Goal: Contribute content: Share content

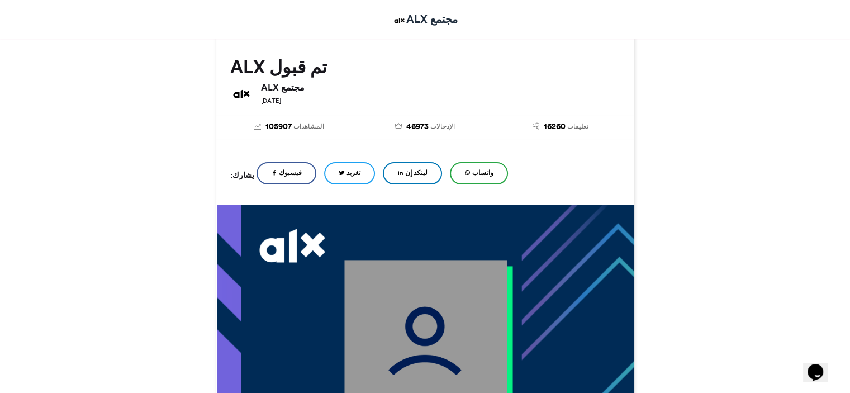
scroll to position [168, 0]
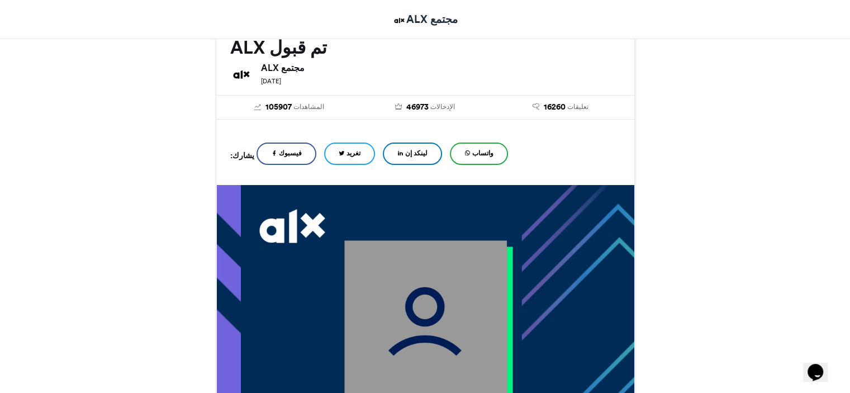
click at [405, 151] on font "لينكد إن" at bounding box center [416, 153] width 22 height 8
click at [464, 156] on icon at bounding box center [467, 153] width 6 height 8
click at [280, 150] on link "فيسبوك" at bounding box center [286, 153] width 60 height 22
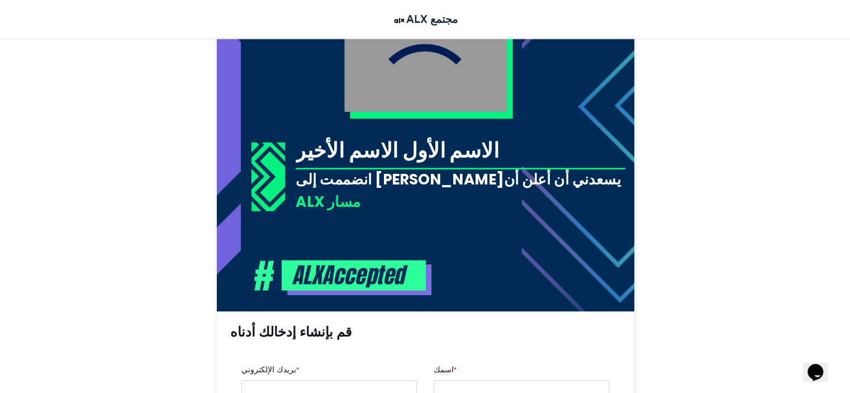
scroll to position [503, 0]
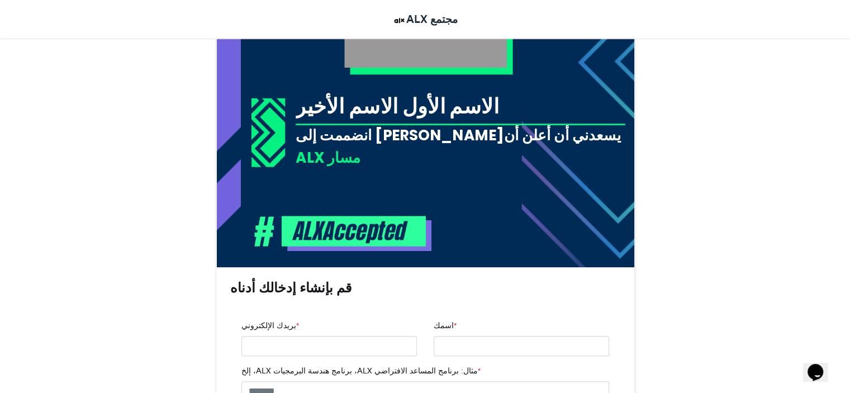
click at [495, 109] on div "الاسم الأول الاسم الأخير" at bounding box center [459, 105] width 329 height 29
click at [387, 112] on font "الاسم الأول الاسم الأخير" at bounding box center [396, 105] width 203 height 29
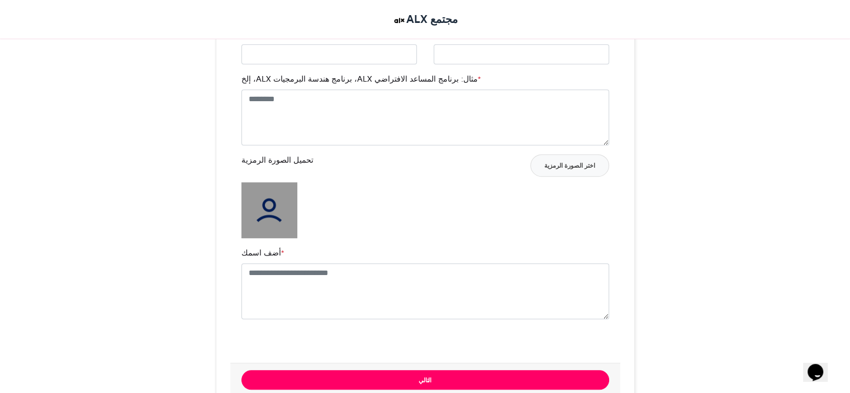
scroll to position [726, 0]
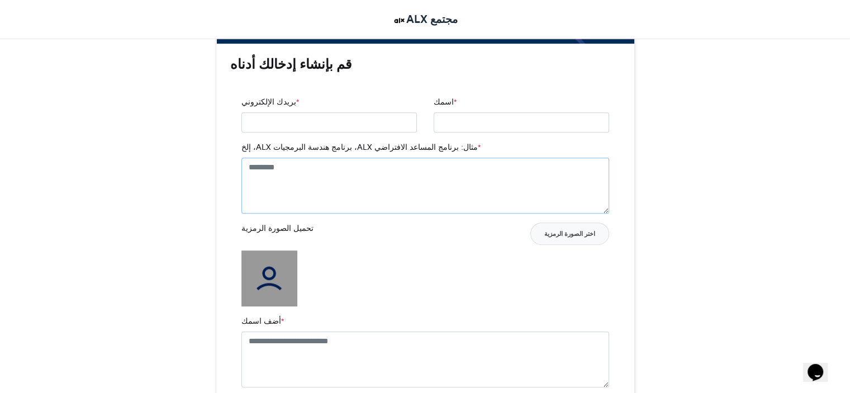
click at [447, 172] on textarea "مثال: برنامج المساعد الافتراضي ALX، برنامج هندسة البرمجيات ALX، إلخ *" at bounding box center [425, 186] width 368 height 56
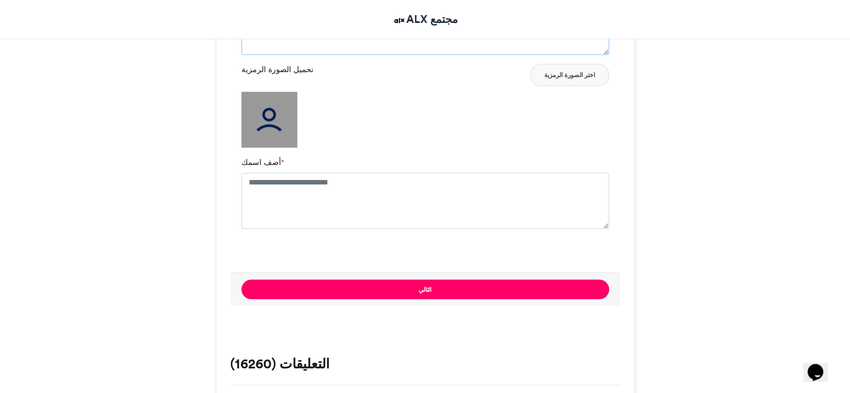
scroll to position [894, 0]
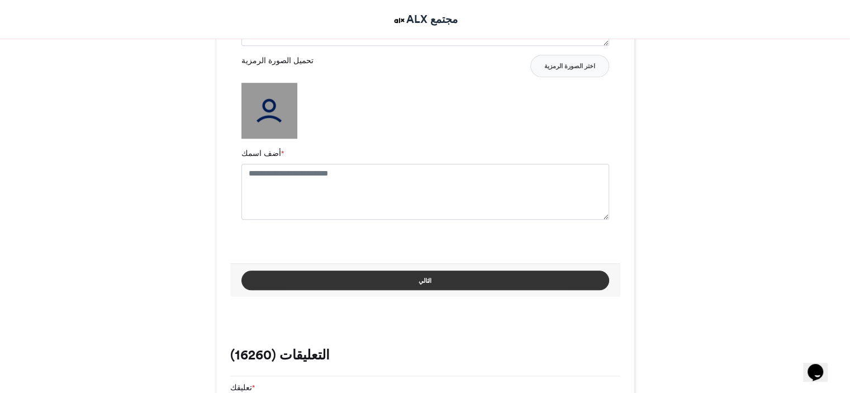
click at [485, 279] on button "التالي" at bounding box center [425, 280] width 368 height 20
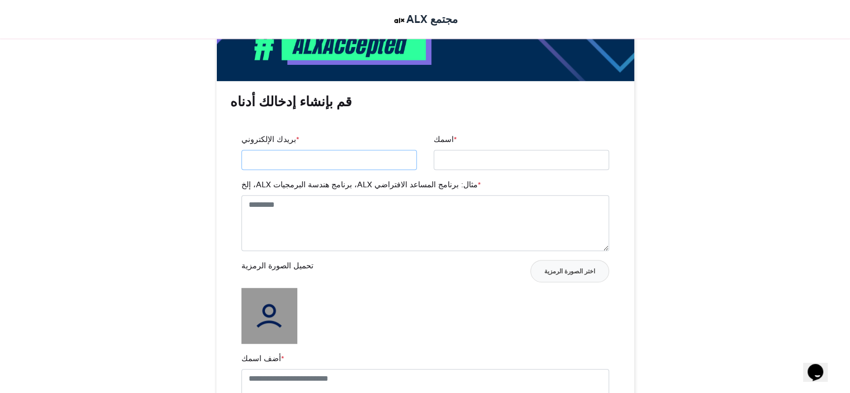
scroll to position [670, 0]
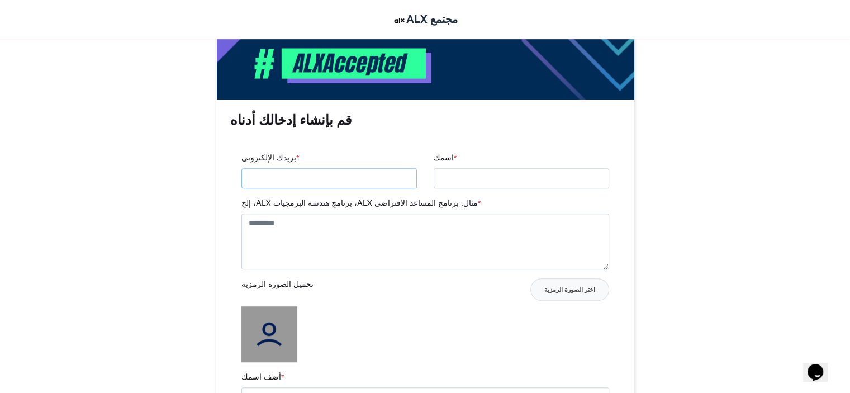
click at [293, 179] on input "بريدك الإلكتروني *" at bounding box center [328, 178] width 175 height 20
type input "**********"
click at [431, 236] on textarea "مثال: برنامج المساعد الافتراضي ALX، برنامج هندسة البرمجيات ALX، إلخ *" at bounding box center [425, 241] width 368 height 56
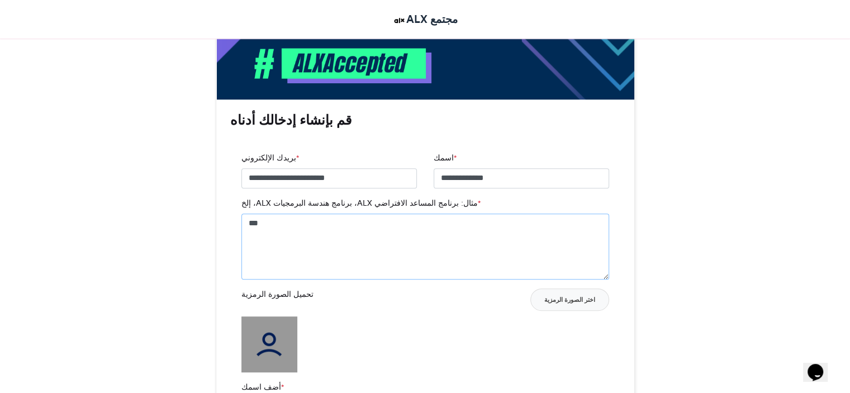
scroll to position [950, 0]
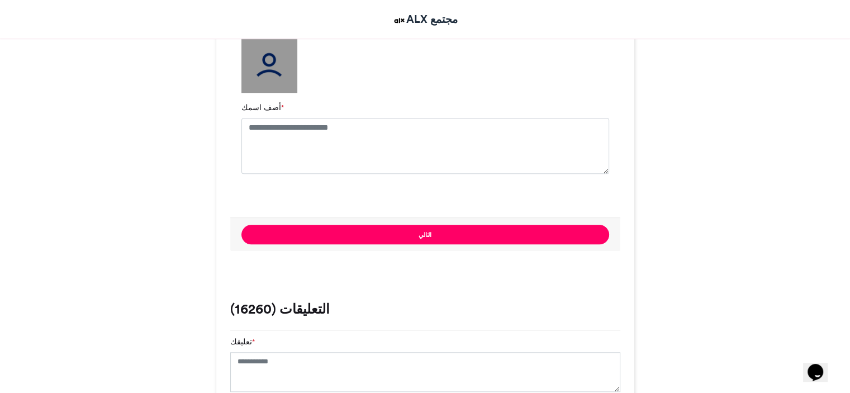
type textarea "***"
click at [410, 145] on textarea "أضف اسمك *" at bounding box center [425, 146] width 368 height 56
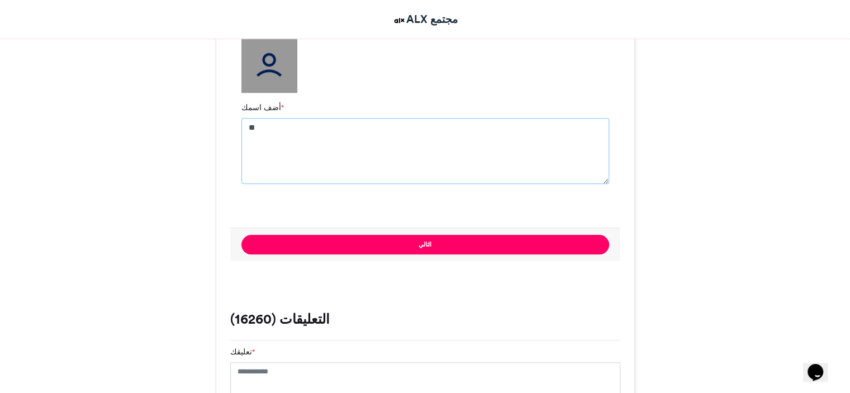
type textarea "**********"
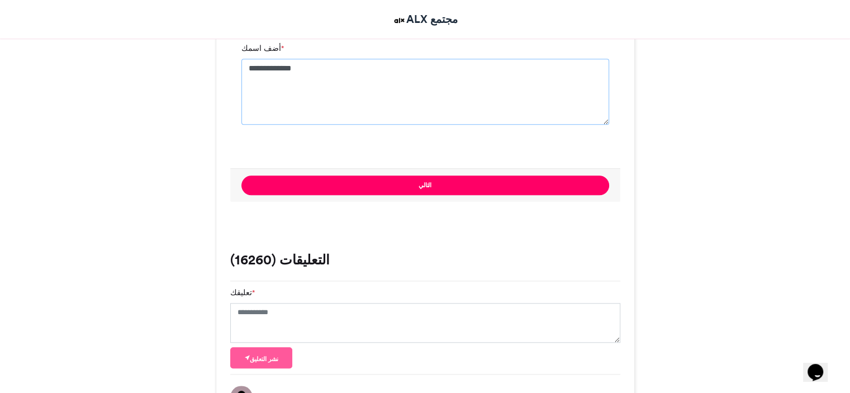
scroll to position [1005, 0]
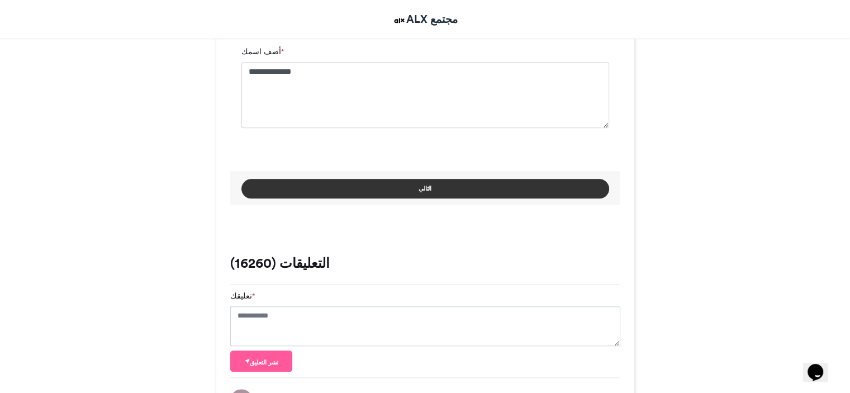
click at [385, 187] on button "التالي" at bounding box center [425, 189] width 368 height 20
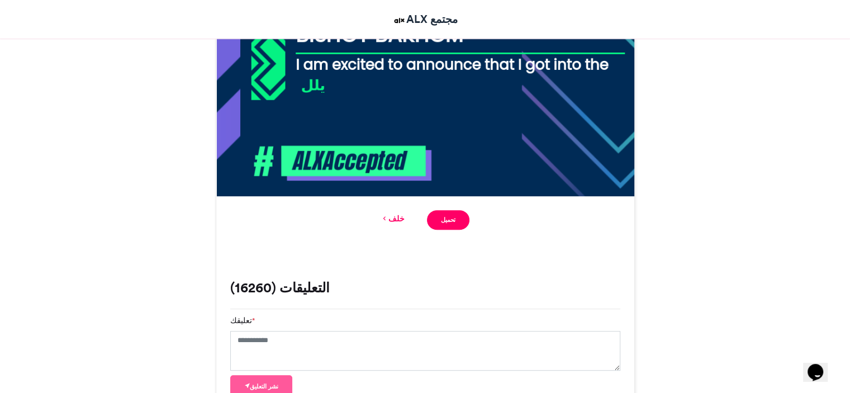
scroll to position [622, 0]
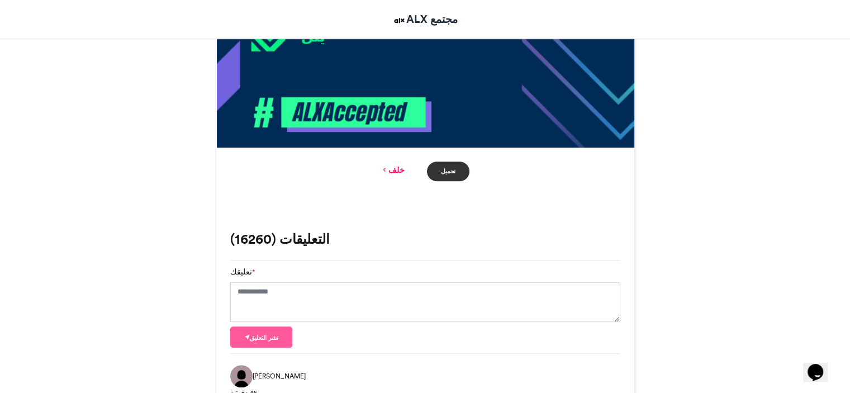
click at [461, 173] on link "تحميل" at bounding box center [448, 171] width 43 height 20
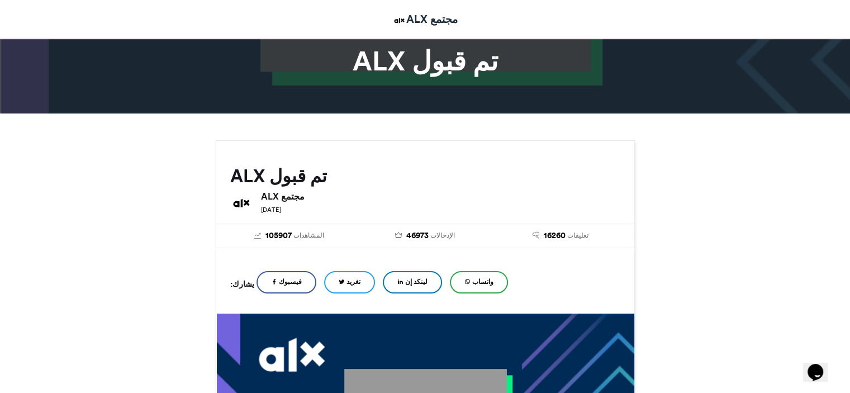
scroll to position [64, 0]
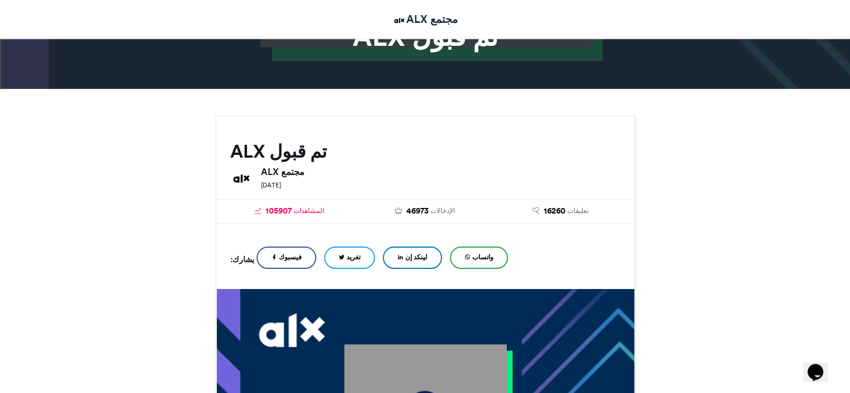
click at [287, 208] on font "105907" at bounding box center [278, 211] width 26 height 10
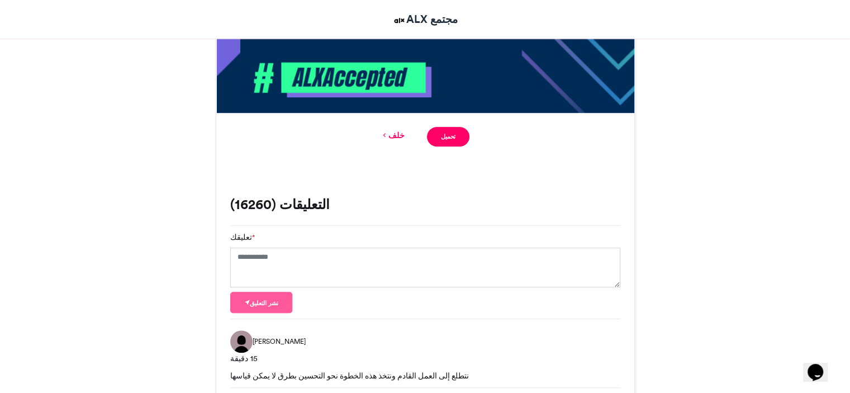
scroll to position [726, 0]
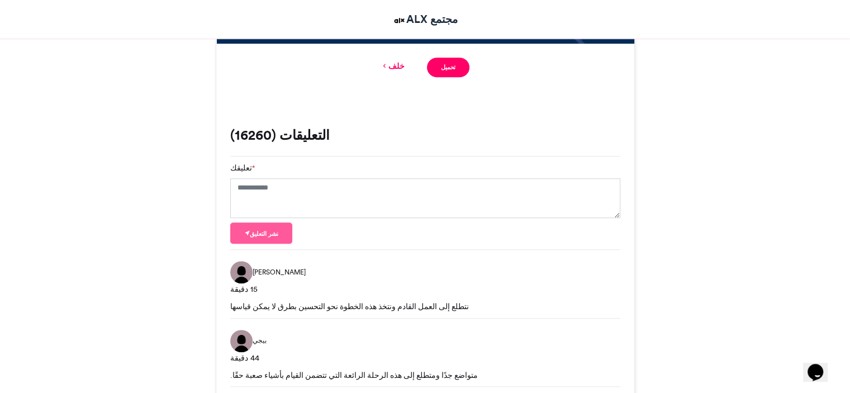
click at [388, 66] on icon at bounding box center [384, 66] width 8 height 10
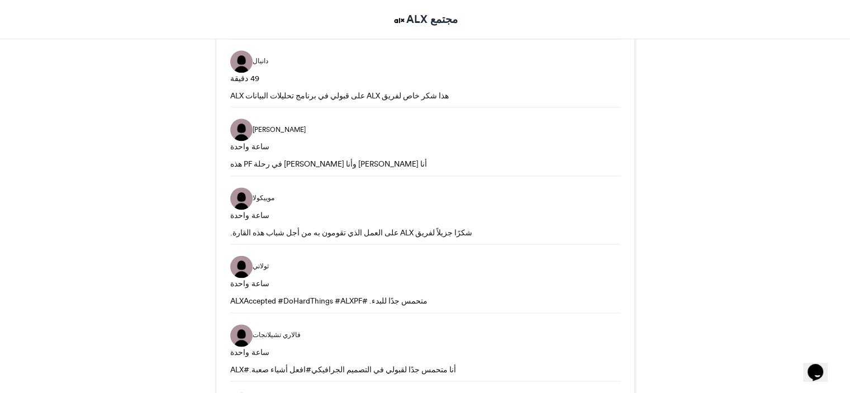
scroll to position [1452, 0]
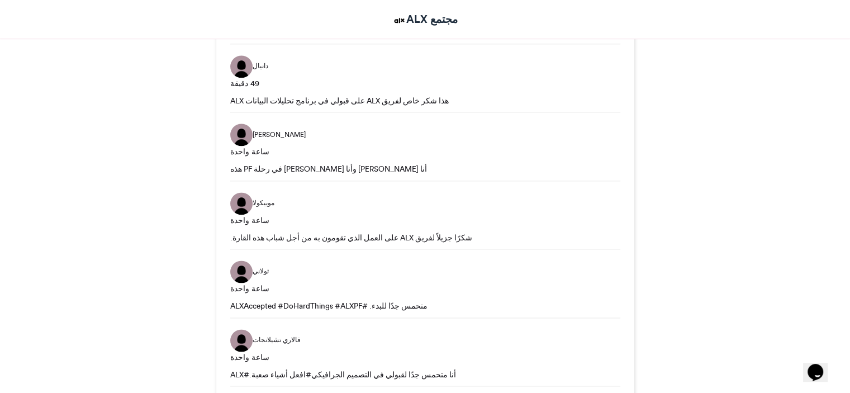
drag, startPoint x: 395, startPoint y: 132, endPoint x: 459, endPoint y: 138, distance: 64.0
click at [459, 138] on div "فيليس ماشوكا ساعة واحدة" at bounding box center [425, 140] width 390 height 34
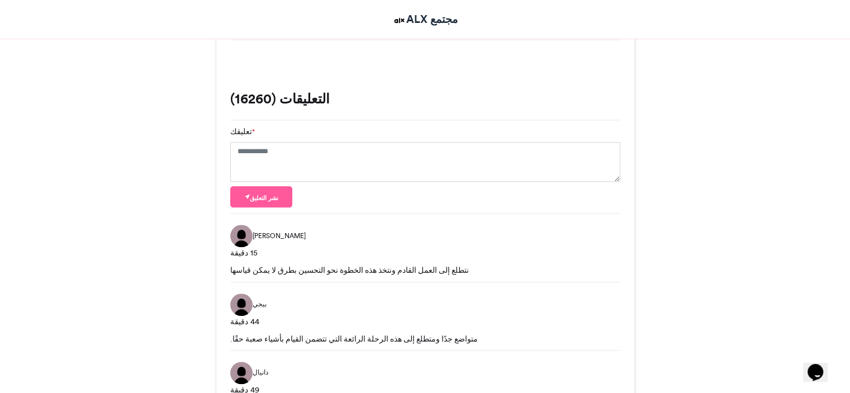
scroll to position [1159, 0]
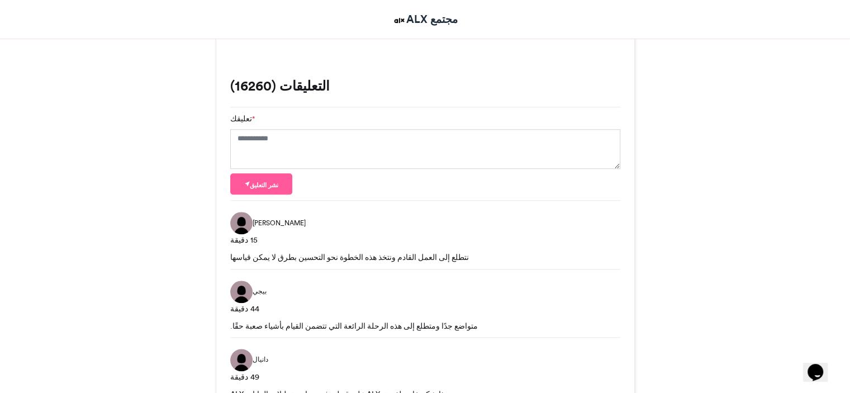
click at [245, 227] on img at bounding box center [241, 223] width 22 height 22
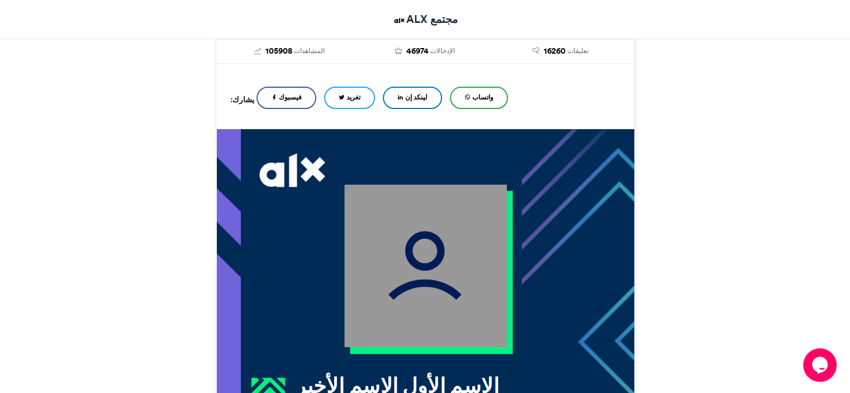
click at [405, 95] on font "لينكد إن" at bounding box center [416, 97] width 22 height 8
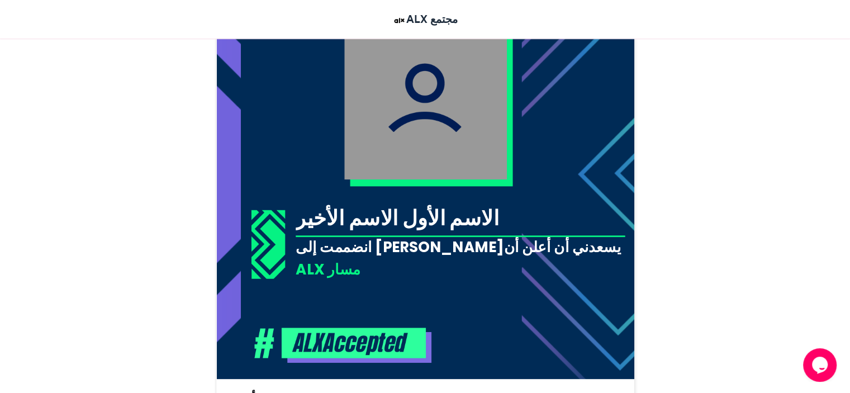
click at [449, 87] on img at bounding box center [425, 98] width 163 height 163
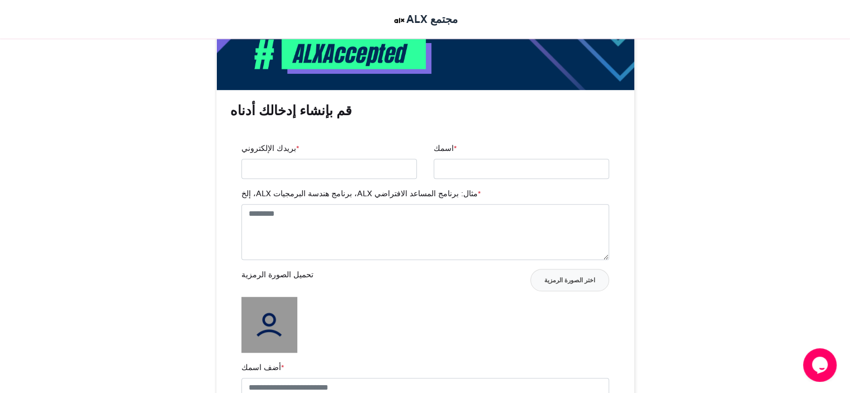
scroll to position [614, 0]
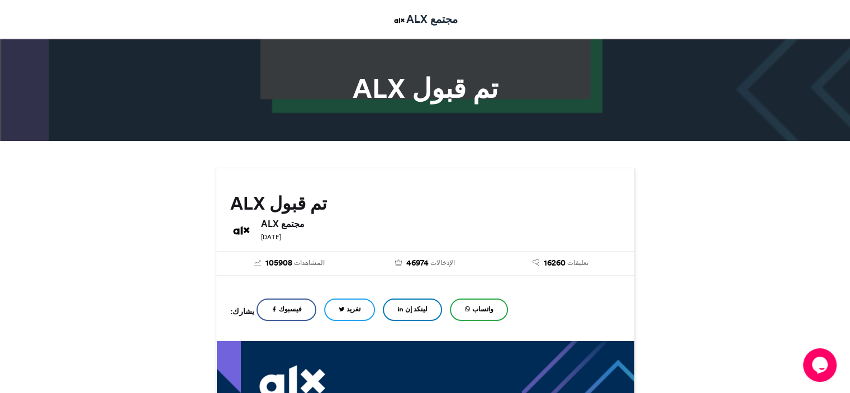
scroll to position [0, 0]
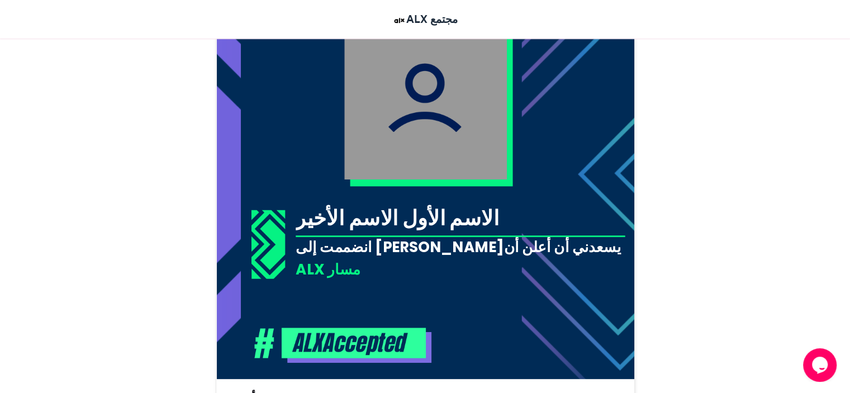
click at [366, 130] on img at bounding box center [425, 98] width 163 height 163
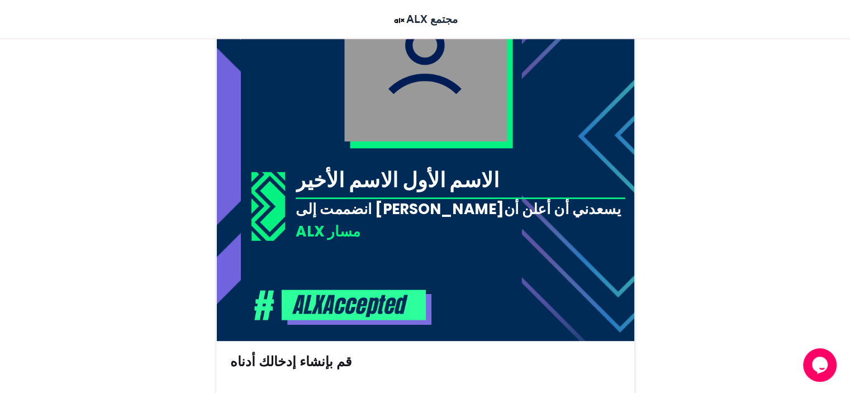
scroll to position [670, 0]
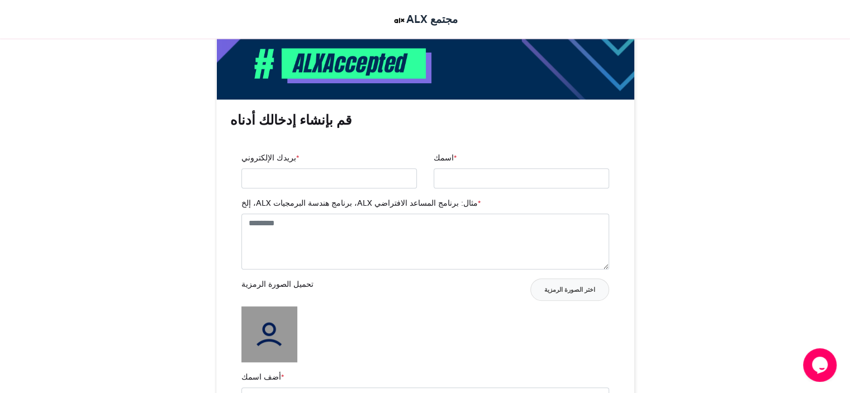
click at [354, 189] on div "بريدك الإلكتروني *" at bounding box center [329, 174] width 192 height 45
click at [357, 182] on input "بريدك الإلكتروني *" at bounding box center [328, 178] width 175 height 20
type input "**********"
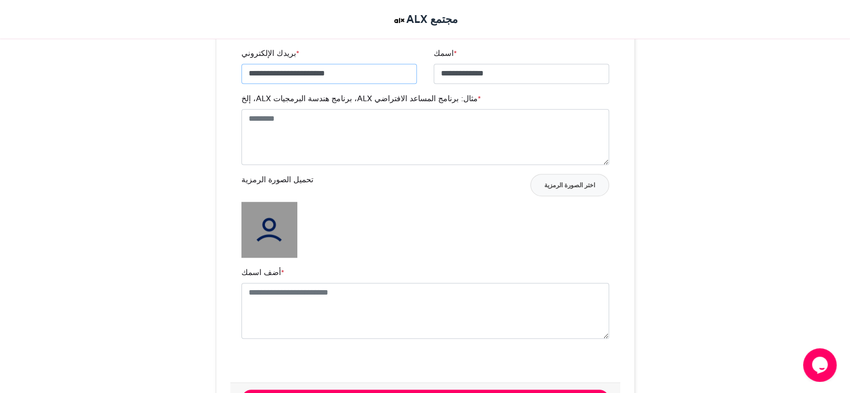
scroll to position [782, 0]
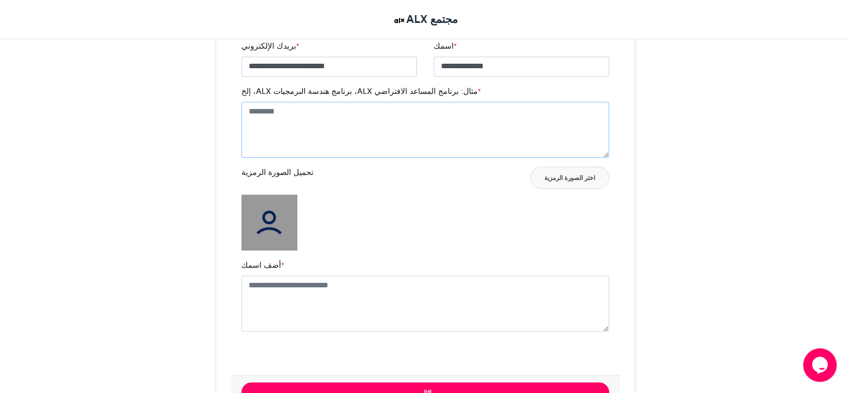
click at [314, 127] on textarea "مثال: برنامج المساعد الافتراضي ALX، برنامج هندسة البرمجيات ALX، إلخ *" at bounding box center [425, 130] width 368 height 56
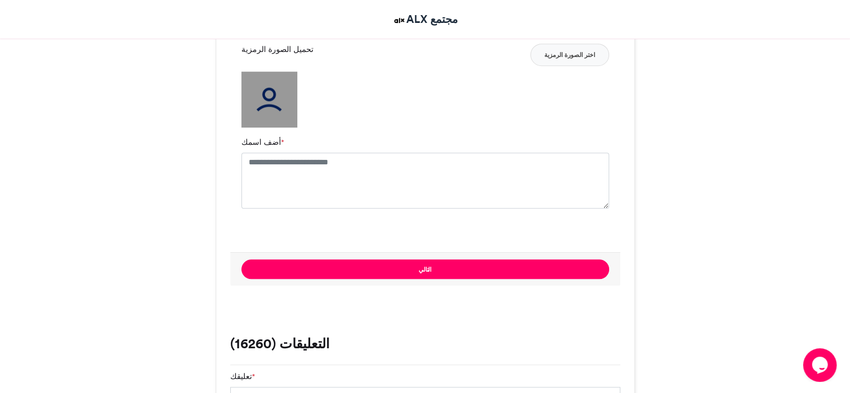
scroll to position [894, 0]
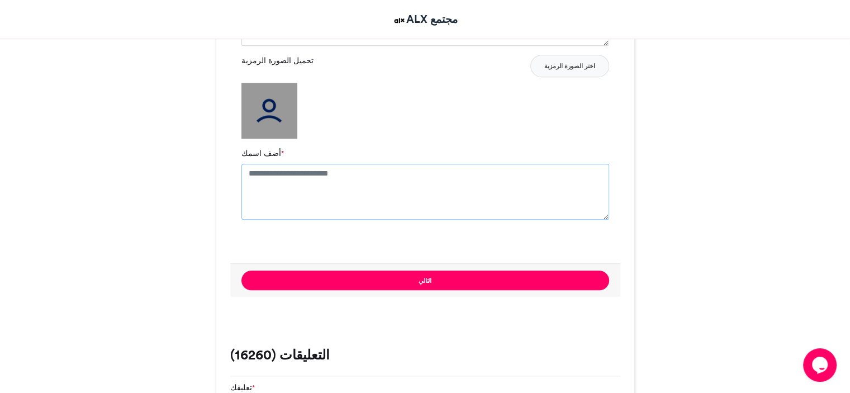
click at [310, 175] on textarea "أضف اسمك *" at bounding box center [425, 192] width 368 height 56
type textarea "**********"
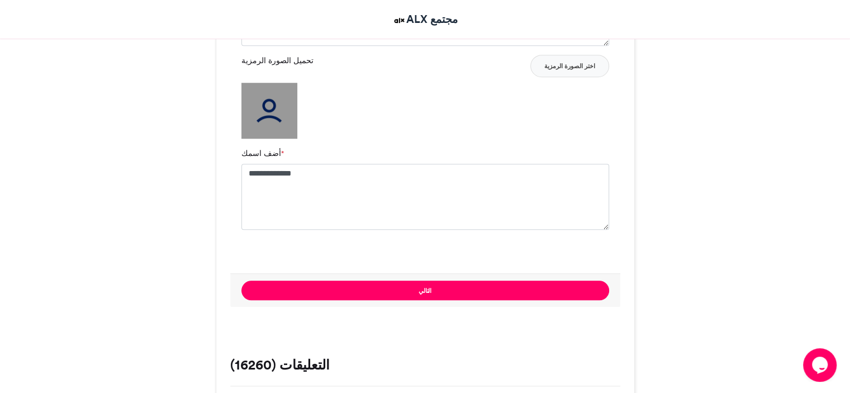
click at [279, 116] on img at bounding box center [269, 111] width 56 height 56
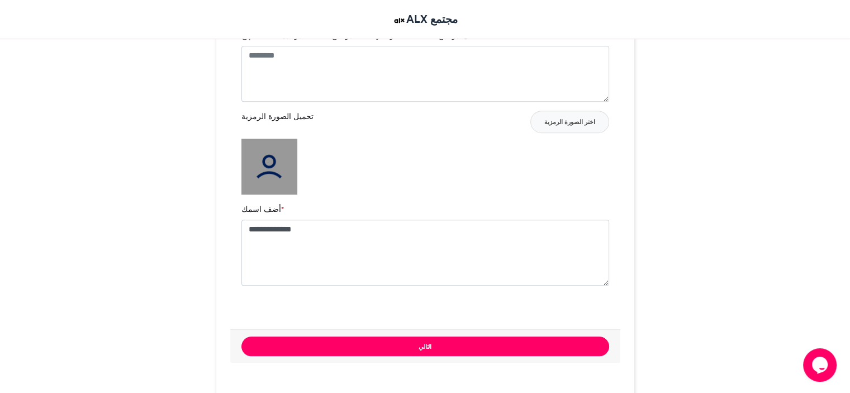
click at [288, 166] on img at bounding box center [269, 167] width 56 height 56
click at [582, 119] on font "اختر الصورة الرمزية" at bounding box center [569, 122] width 51 height 8
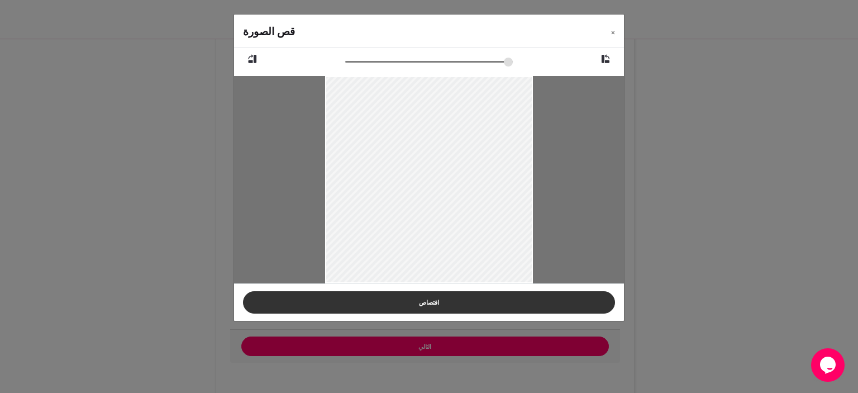
click at [440, 295] on button "اقتصاص" at bounding box center [429, 302] width 372 height 22
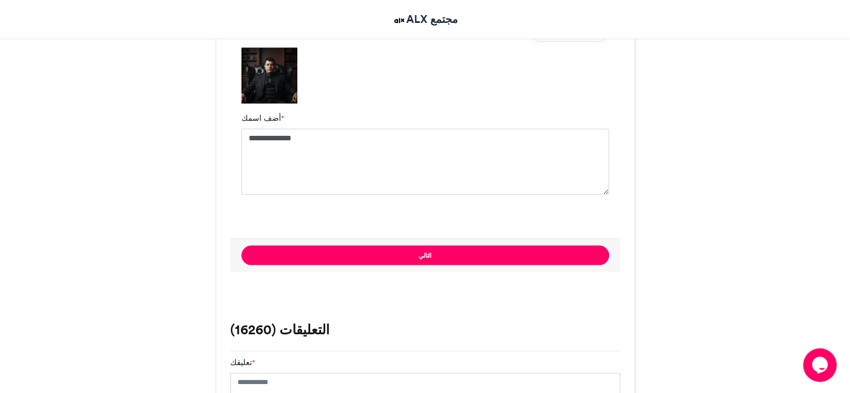
scroll to position [894, 0]
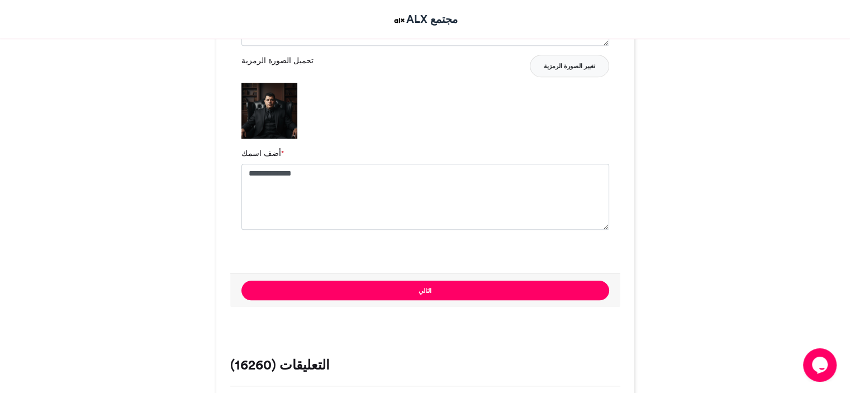
click at [589, 69] on font "تغيير الصورة الرمزية" at bounding box center [568, 66] width 51 height 8
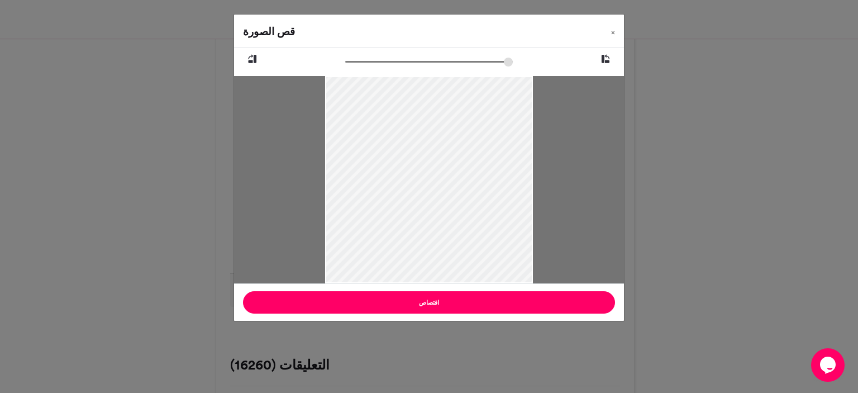
drag, startPoint x: 455, startPoint y: 112, endPoint x: 451, endPoint y: 151, distance: 39.8
click at [451, 151] on div at bounding box center [428, 219] width 207 height 474
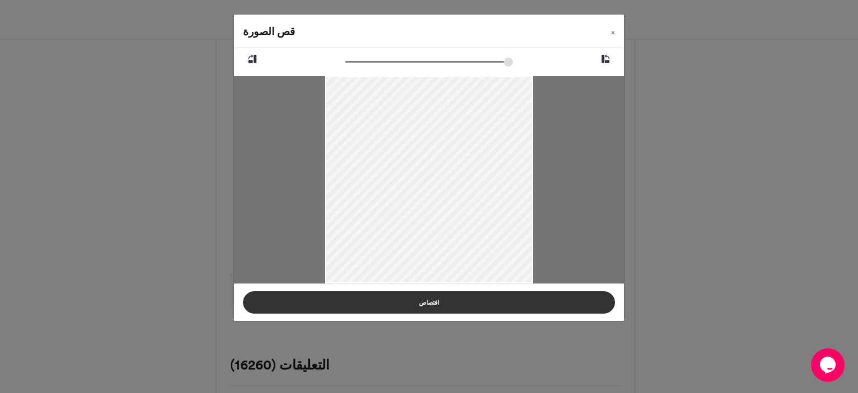
click at [425, 298] on font "اقتصاص" at bounding box center [429, 302] width 20 height 8
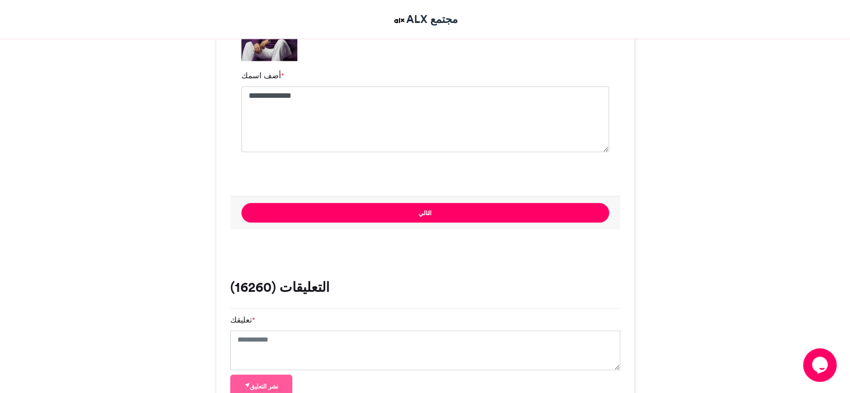
scroll to position [1061, 0]
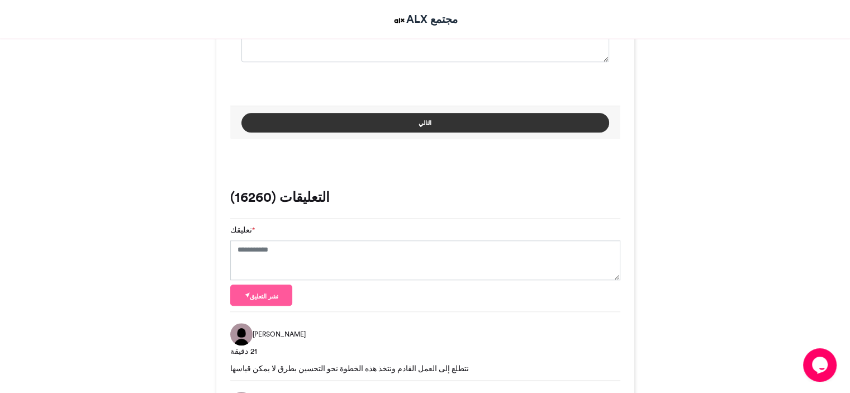
click at [390, 120] on button "التالي" at bounding box center [425, 123] width 368 height 20
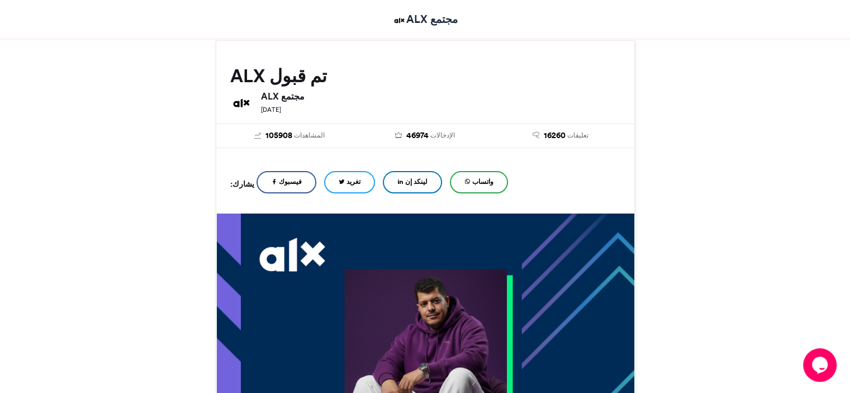
scroll to position [213, 0]
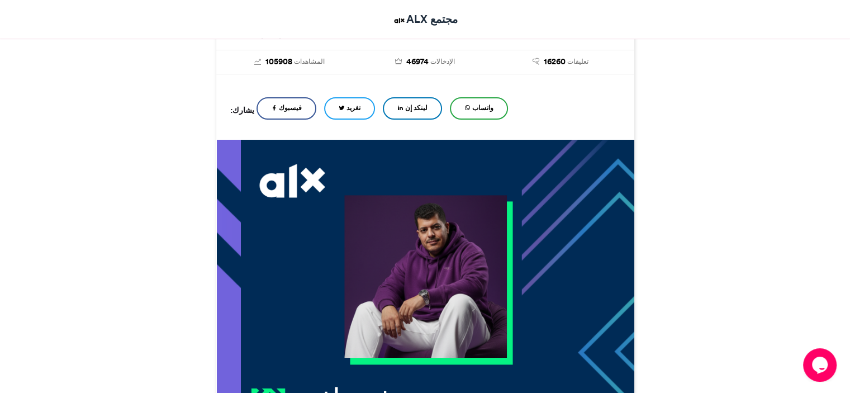
click at [413, 102] on link "لينكد إن" at bounding box center [412, 108] width 59 height 22
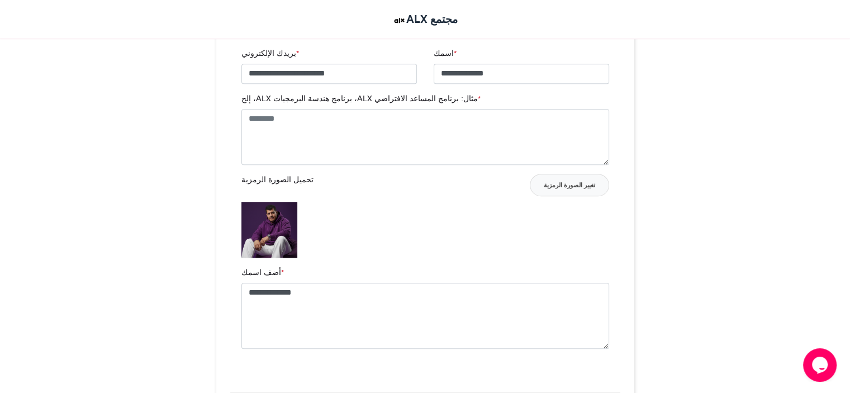
scroll to position [827, 0]
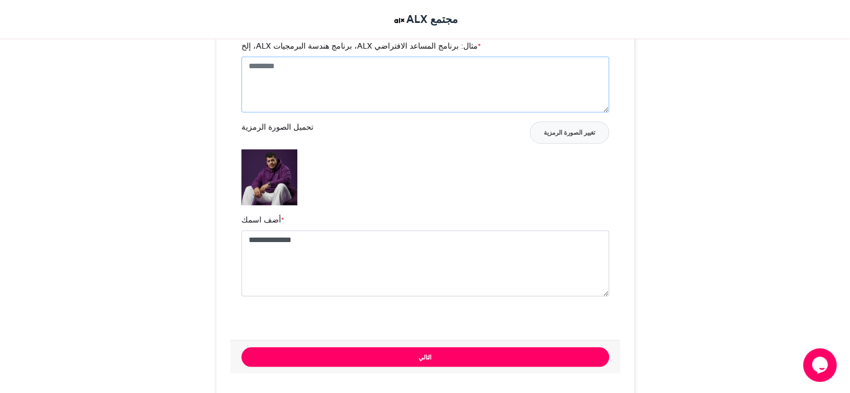
click at [349, 60] on textarea "مثال: برنامج المساعد الافتراضي ALX، برنامج هندسة البرمجيات ALX، إلخ *" at bounding box center [425, 84] width 368 height 56
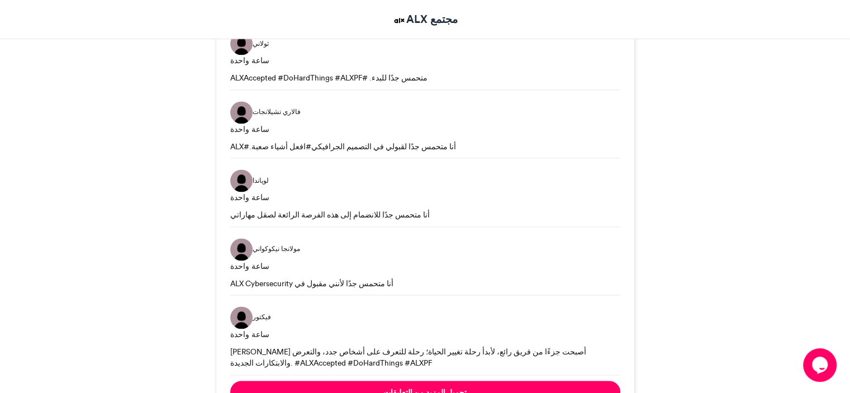
scroll to position [1721, 0]
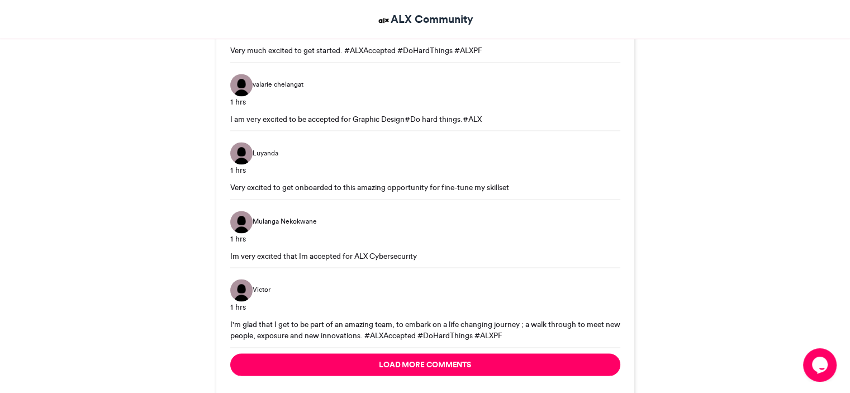
click at [347, 119] on div "I am very excited to be accepted for Graphic Design#Do hard things.#ALX" at bounding box center [425, 118] width 390 height 11
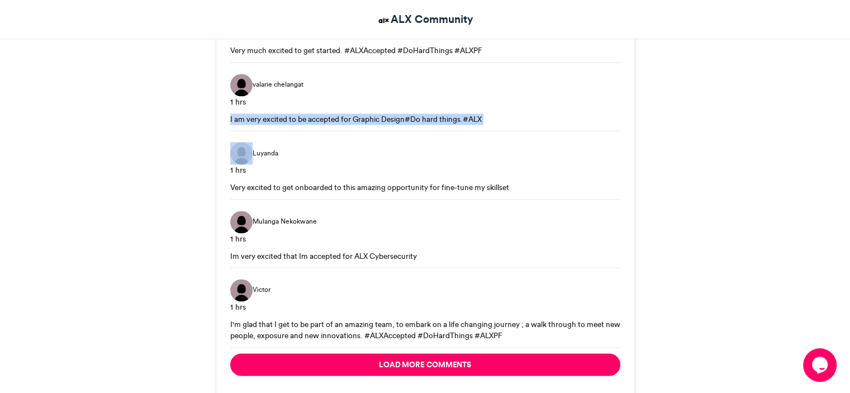
click at [347, 119] on div "I am very excited to be accepted for Graphic Design#Do hard things.#ALX" at bounding box center [425, 118] width 390 height 11
copy div "I am very excited to be accepted for Graphic Design#Do hard things.#ALX"
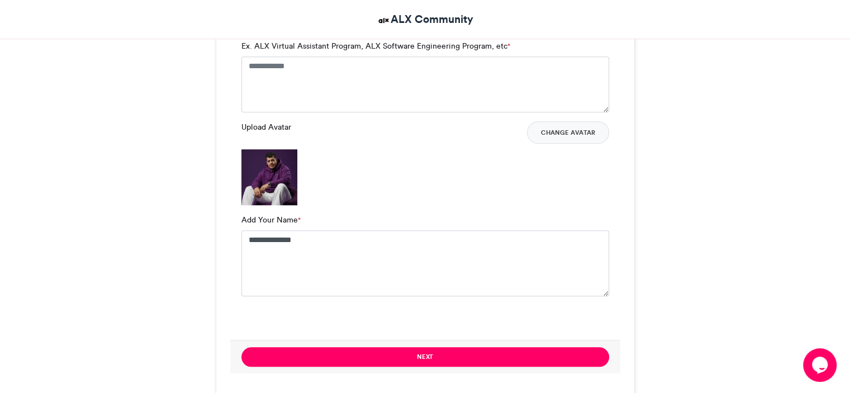
scroll to position [1051, 0]
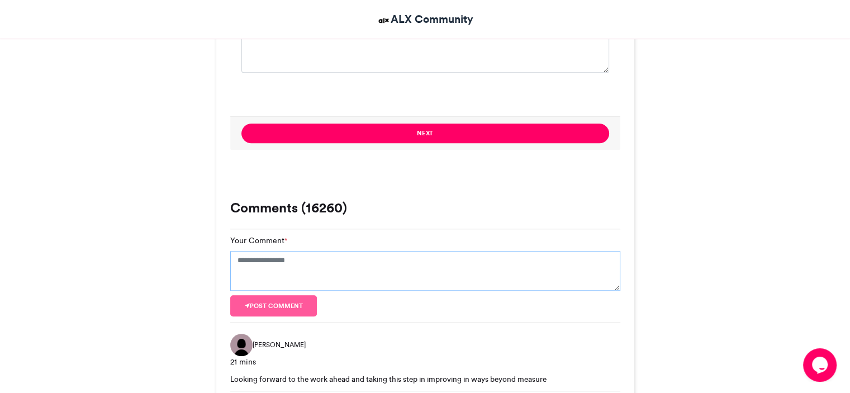
click at [292, 271] on textarea "Your Comment *" at bounding box center [425, 271] width 390 height 40
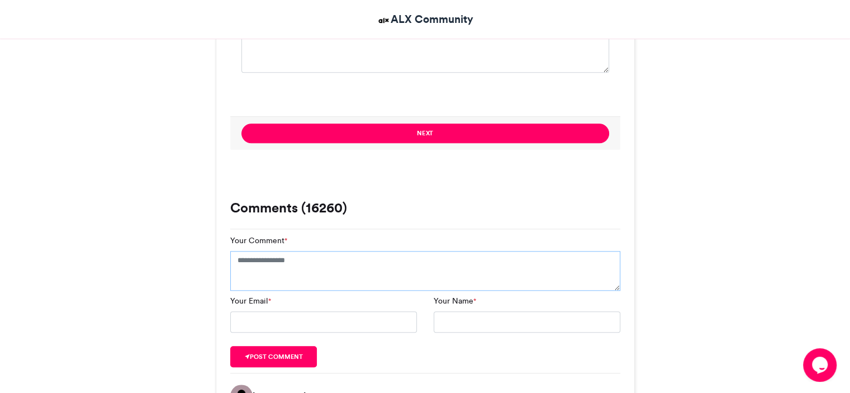
paste textarea "**********"
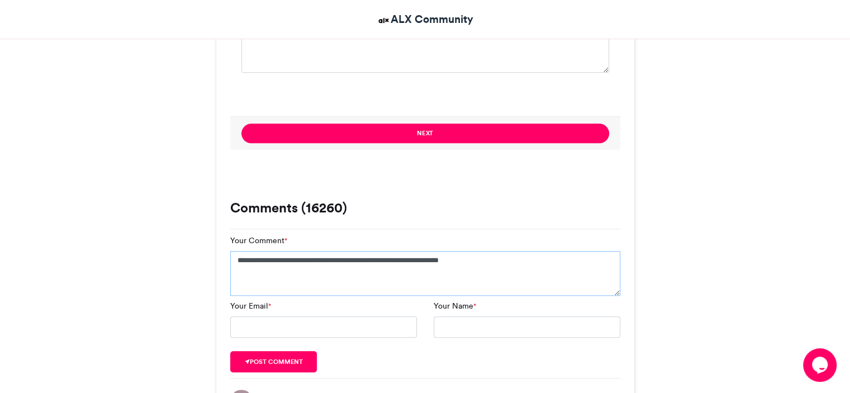
type textarea "**********"
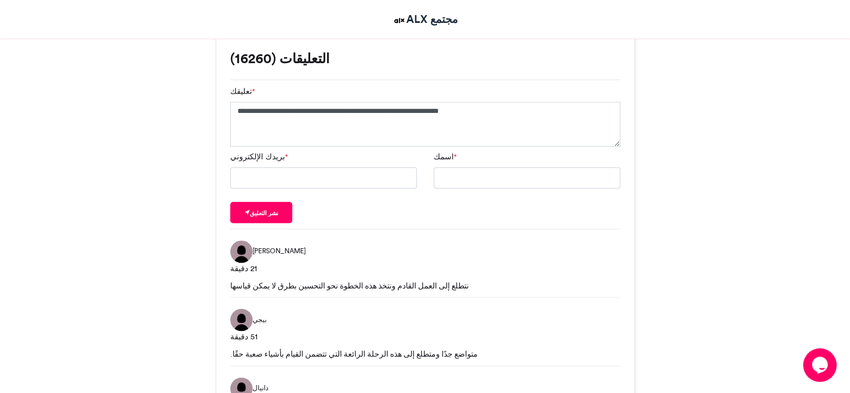
scroll to position [1218, 0]
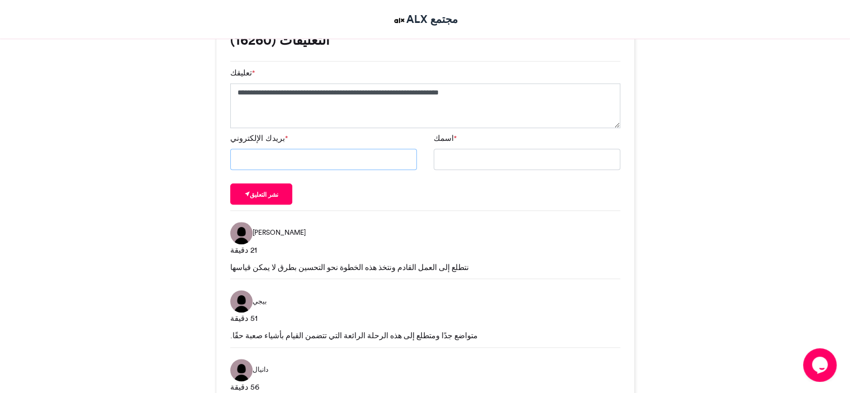
click at [399, 163] on input "بريدك الإلكتروني *" at bounding box center [323, 159] width 187 height 21
type input "**********"
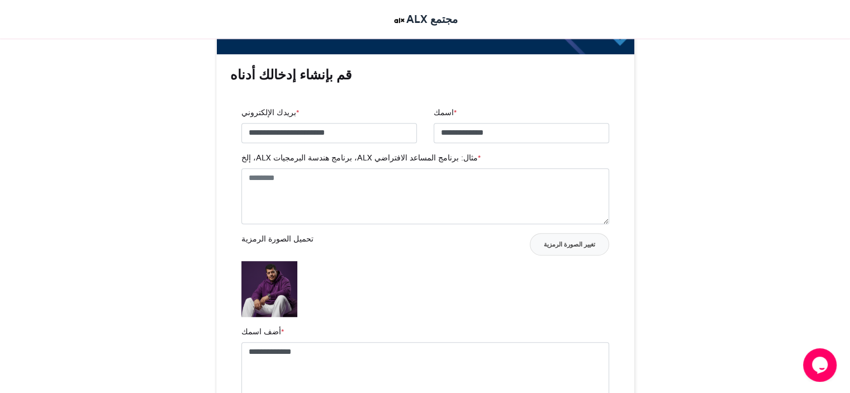
scroll to position [771, 0]
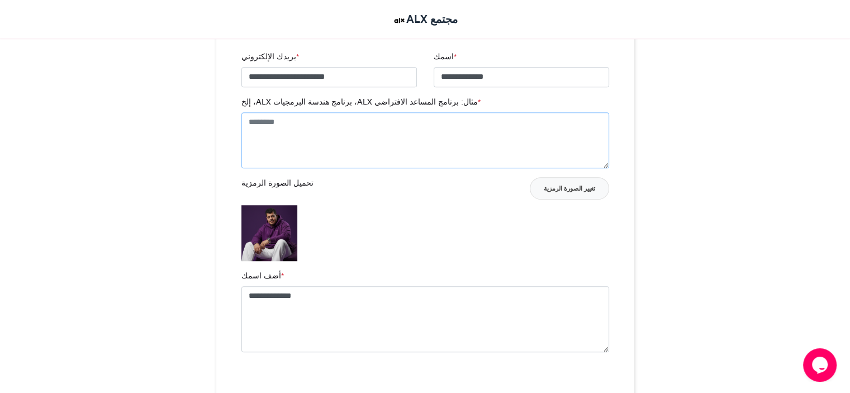
click at [387, 125] on textarea "مثال: برنامج المساعد الافتراضي ALX، برنامج هندسة البرمجيات ALX، إلخ *" at bounding box center [425, 140] width 368 height 56
paste textarea "**********"
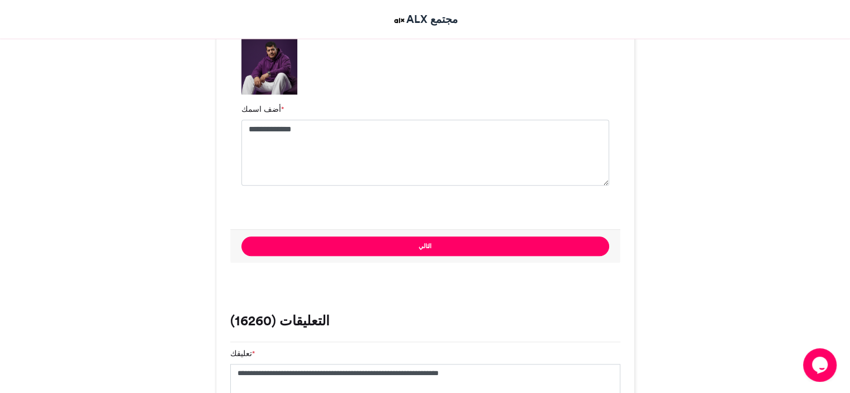
scroll to position [1051, 0]
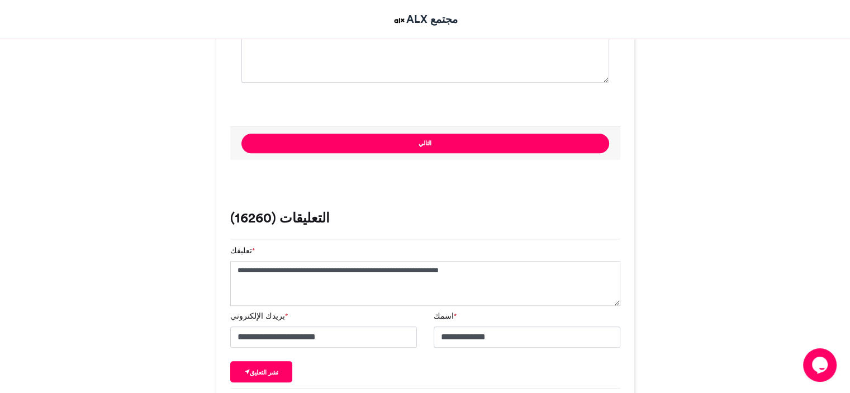
type textarea "**********"
click at [423, 152] on div "التالي" at bounding box center [425, 143] width 390 height 34
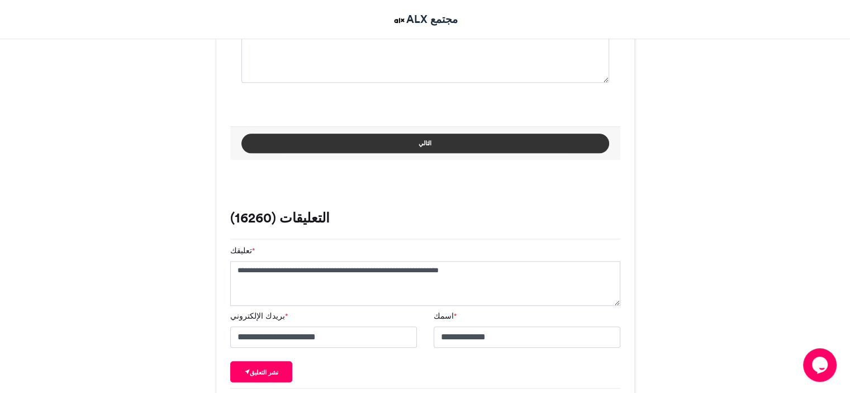
click at [425, 144] on font "التالي" at bounding box center [424, 143] width 13 height 8
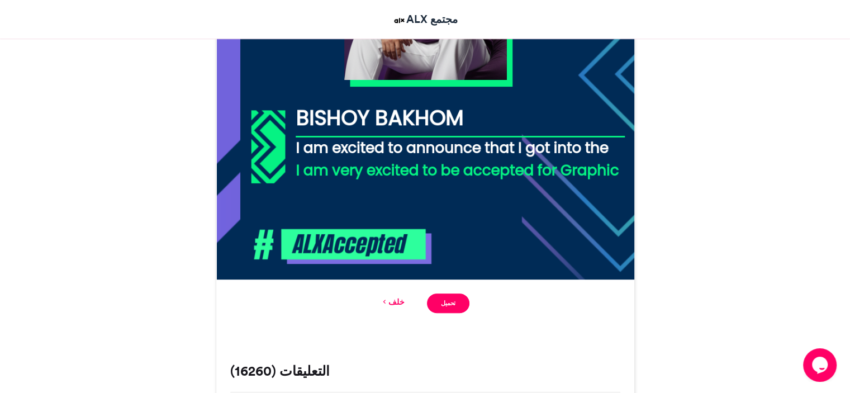
scroll to position [492, 0]
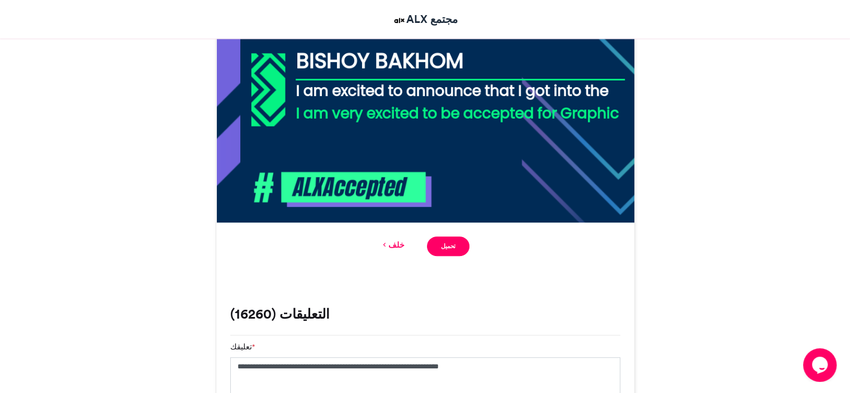
scroll to position [548, 0]
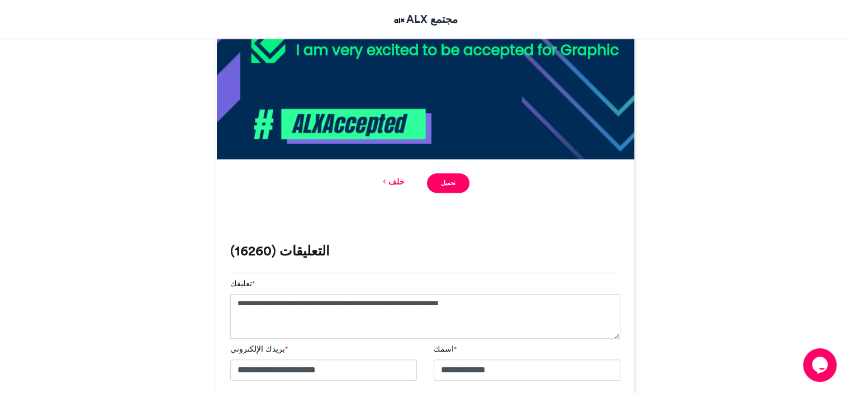
scroll to position [604, 0]
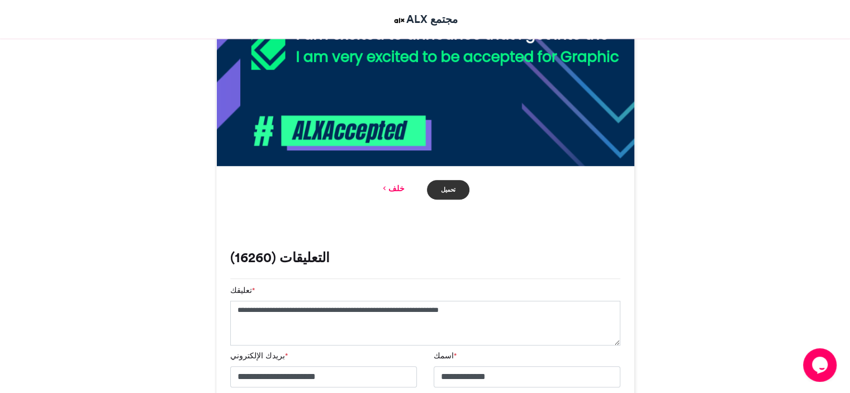
click at [452, 194] on link "تحميل" at bounding box center [448, 190] width 43 height 20
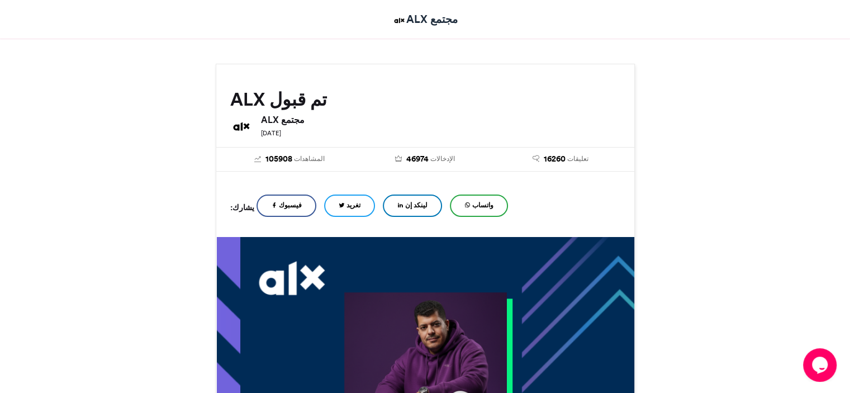
scroll to position [101, 0]
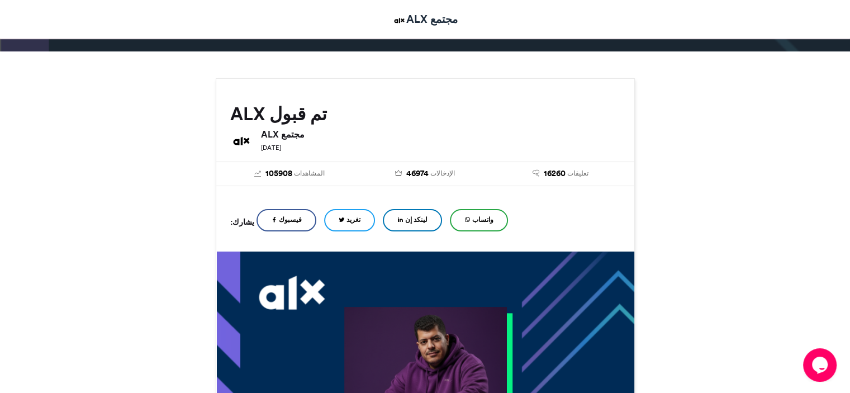
click at [397, 217] on icon at bounding box center [400, 220] width 6 height 8
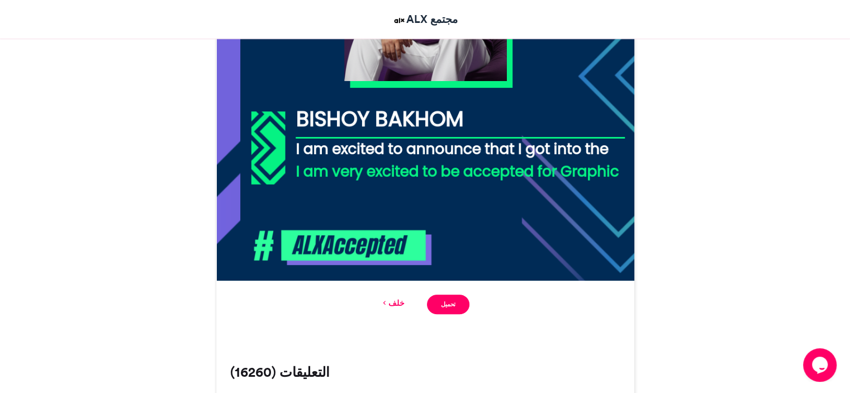
scroll to position [548, 0]
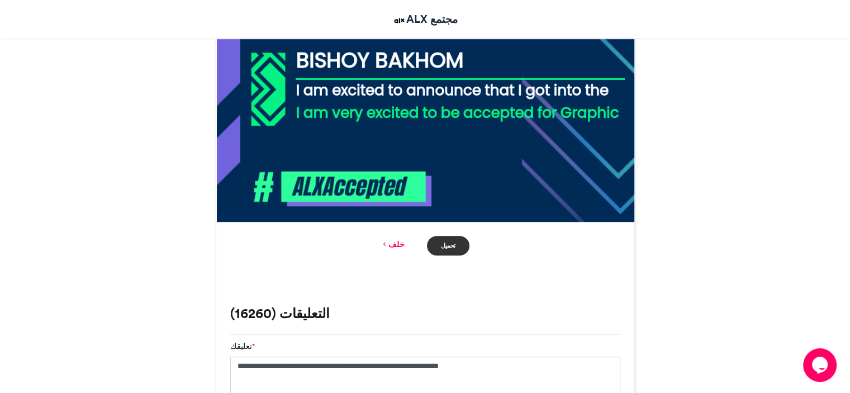
click at [438, 245] on link "تحميل" at bounding box center [448, 246] width 43 height 20
click at [400, 245] on font "خلف" at bounding box center [396, 244] width 16 height 10
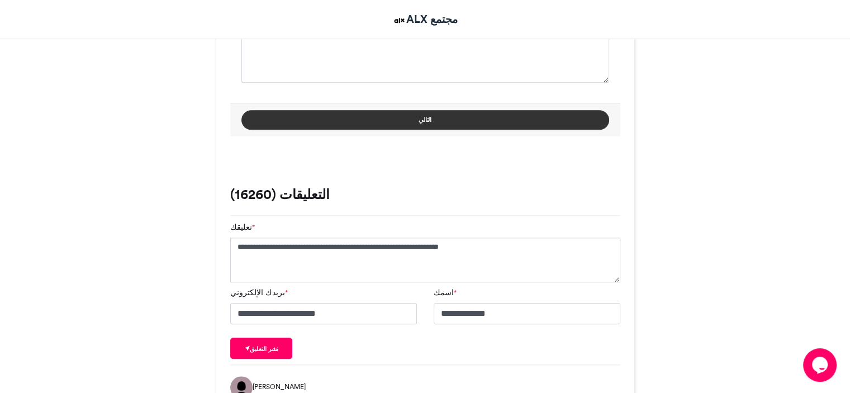
scroll to position [1099, 0]
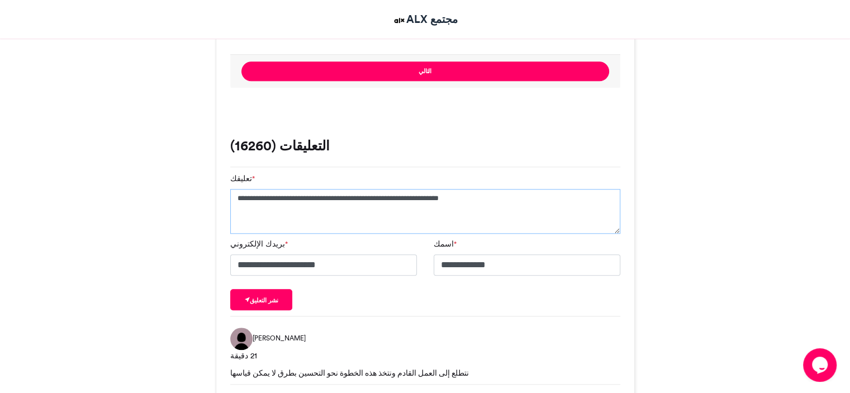
click at [358, 205] on textarea "**********" at bounding box center [425, 211] width 390 height 45
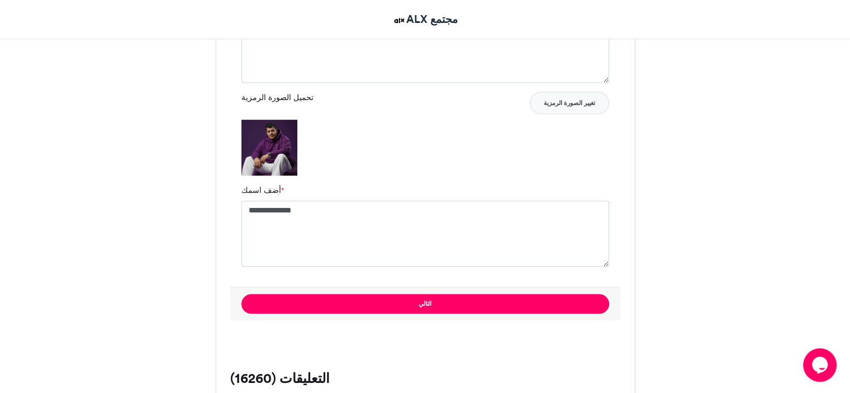
scroll to position [876, 0]
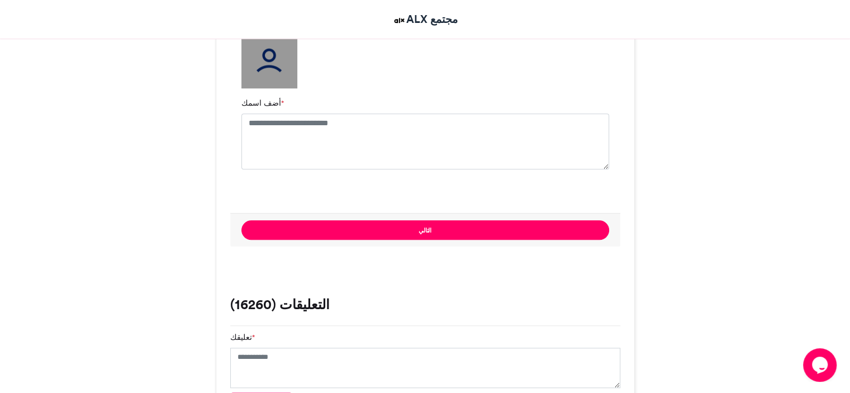
scroll to position [1061, 0]
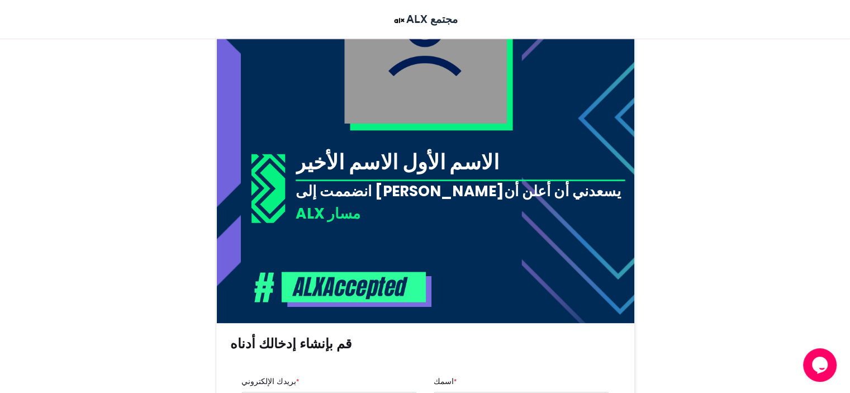
click at [619, 136] on img at bounding box center [424, 114] width 417 height 417
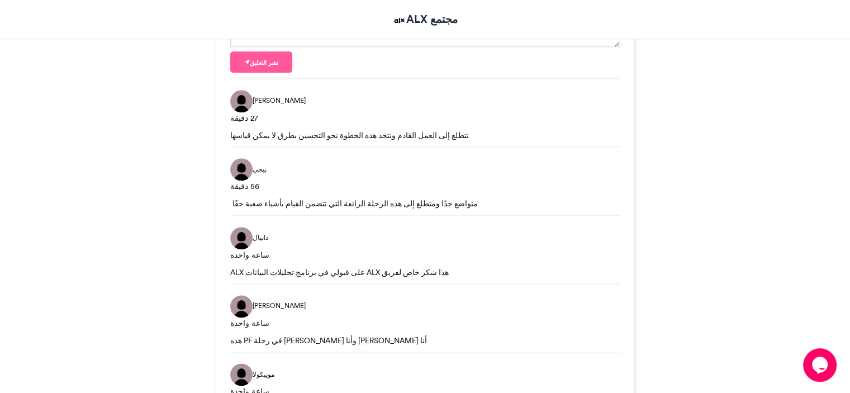
scroll to position [1229, 0]
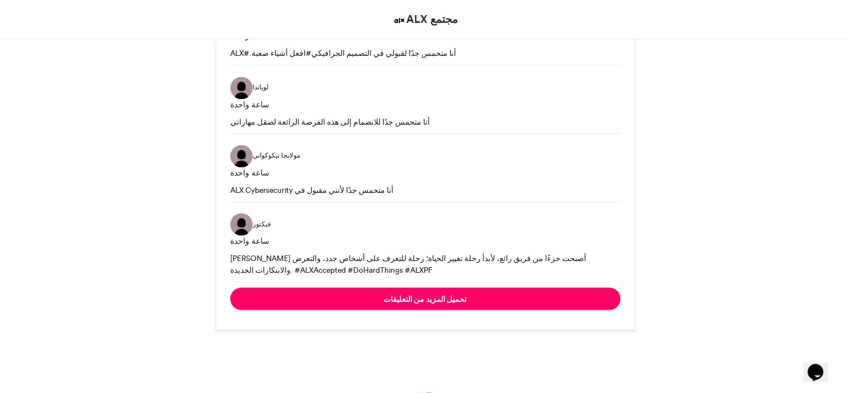
scroll to position [1833, 0]
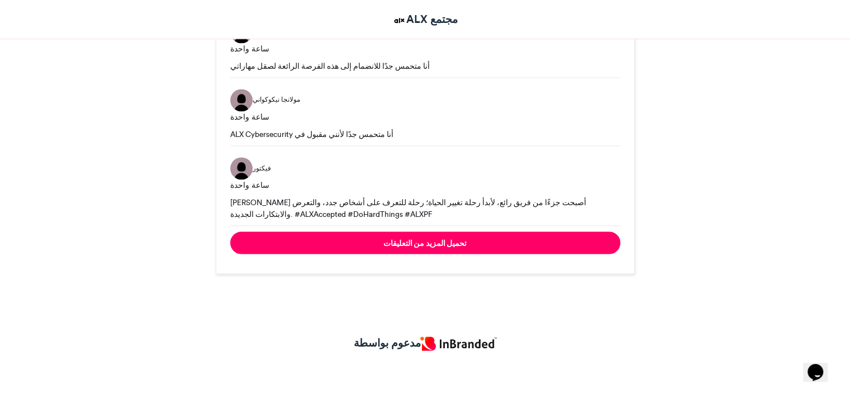
click at [452, 341] on img at bounding box center [458, 343] width 76 height 14
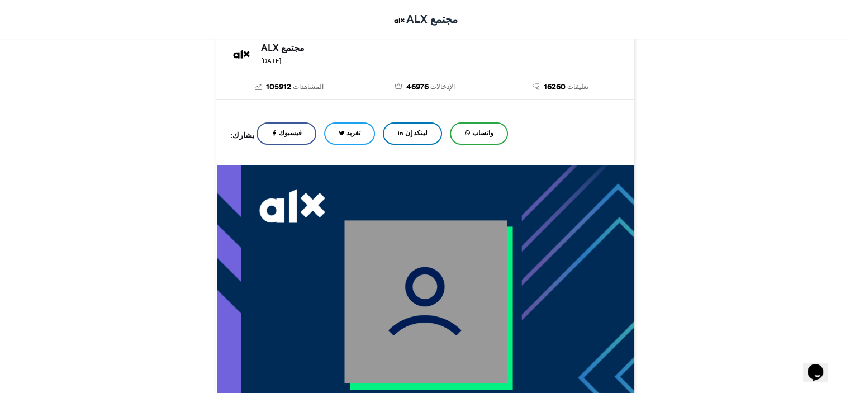
scroll to position [213, 0]
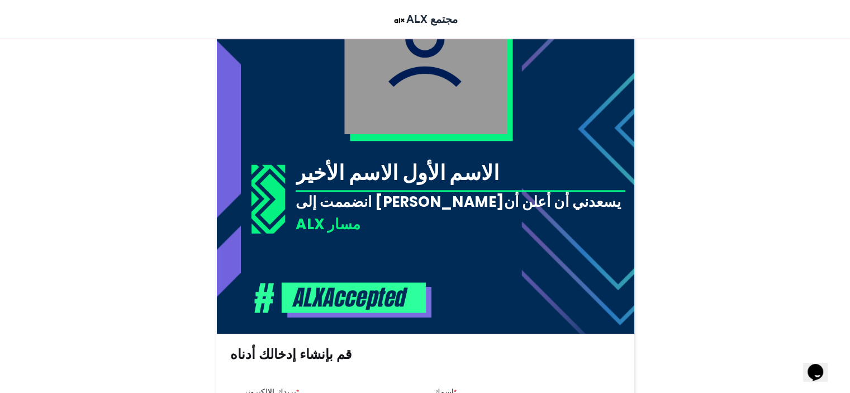
click at [456, 82] on img at bounding box center [425, 53] width 163 height 163
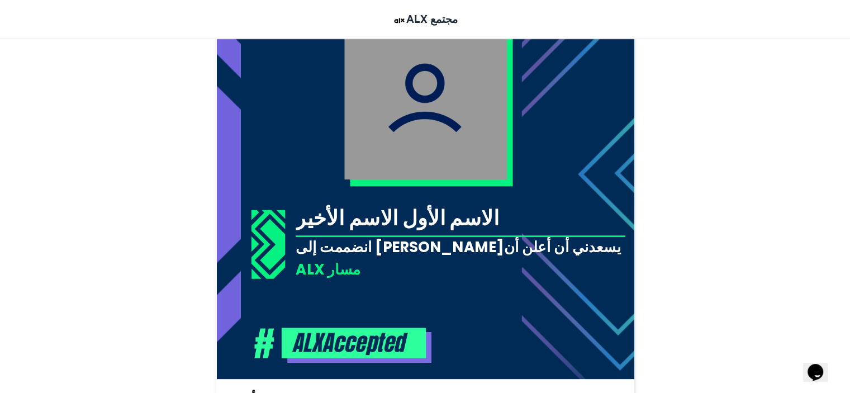
scroll to position [726, 0]
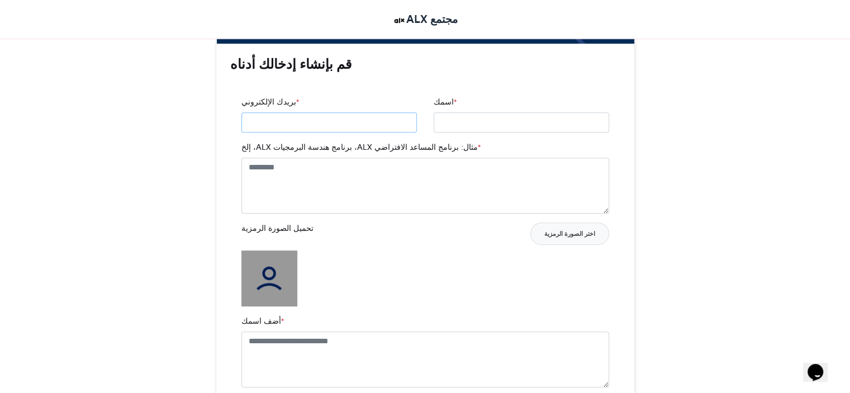
click at [347, 114] on input "بريدك الإلكتروني *" at bounding box center [328, 122] width 175 height 20
type input "**********"
click at [336, 184] on textarea "مثال: برنامج المساعد الافتراضي ALX، برنامج هندسة البرمجيات ALX، إلخ *" at bounding box center [425, 186] width 368 height 56
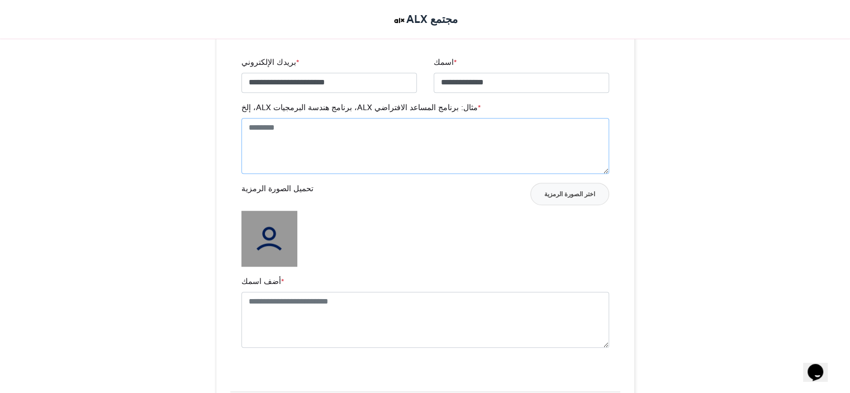
scroll to position [894, 0]
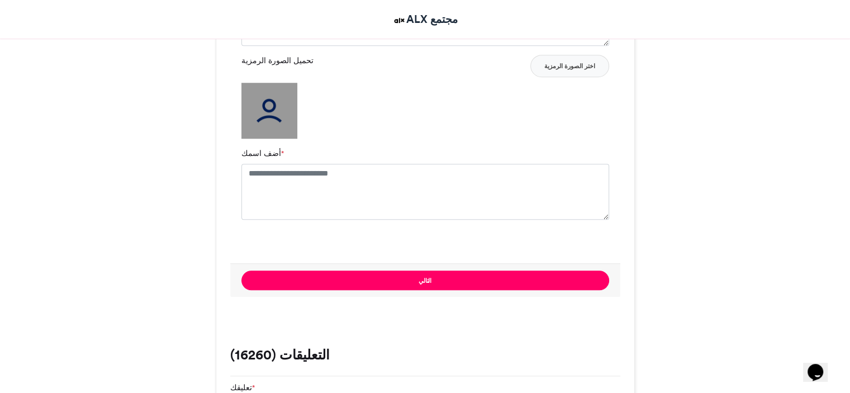
click at [271, 102] on img at bounding box center [269, 111] width 56 height 56
click at [574, 69] on font "اختر الصورة الرمزية" at bounding box center [569, 66] width 51 height 8
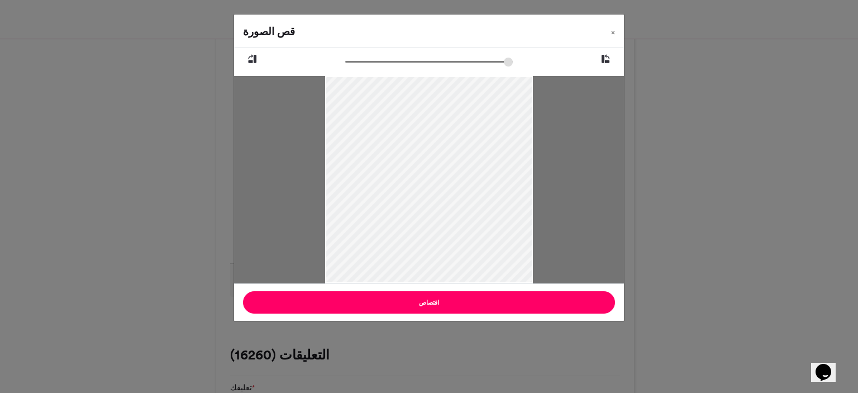
drag, startPoint x: 479, startPoint y: 136, endPoint x: 480, endPoint y: 177, distance: 40.8
click at [480, 177] on div at bounding box center [428, 224] width 207 height 474
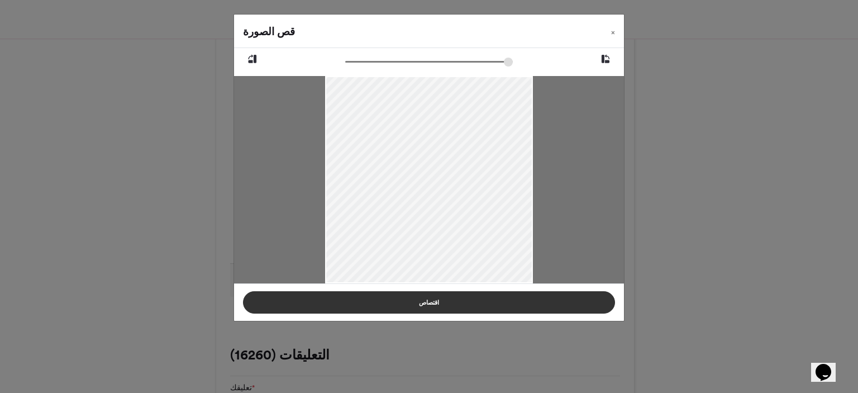
click at [474, 302] on button "اقتصاص" at bounding box center [429, 302] width 372 height 22
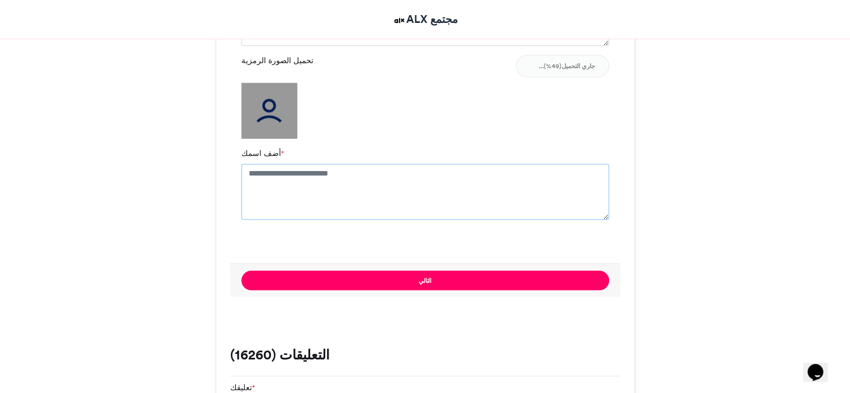
click at [389, 176] on textarea "أضف اسمك *" at bounding box center [425, 192] width 368 height 56
type textarea "**********"
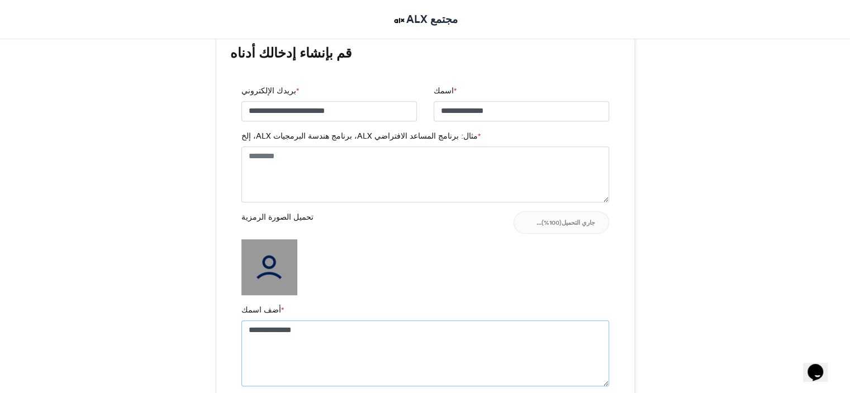
scroll to position [726, 0]
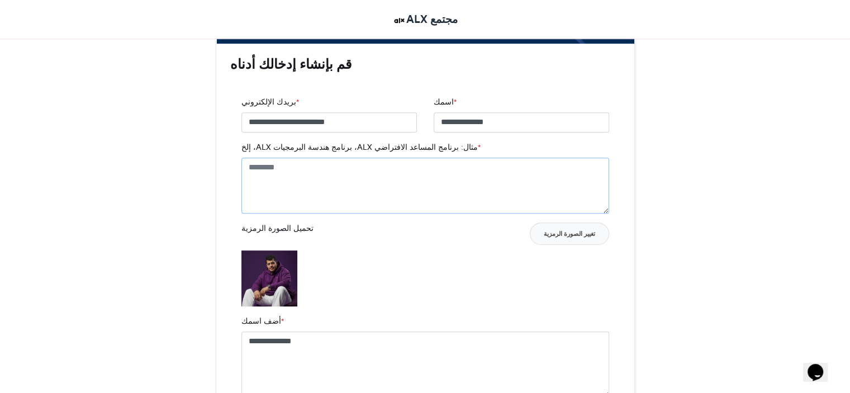
click at [360, 182] on textarea "مثال: برنامج المساعد الافتراضي ALX، برنامج هندسة البرمجيات ALX، إلخ *" at bounding box center [425, 186] width 368 height 56
paste textarea "**********"
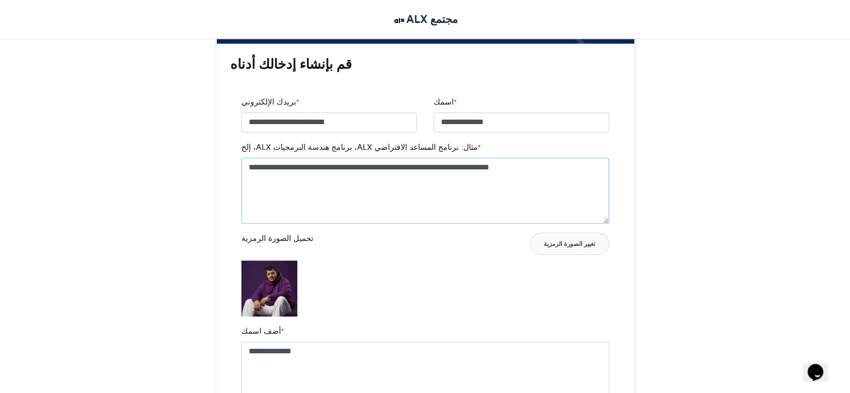
click at [433, 165] on textarea "**********" at bounding box center [425, 191] width 368 height 66
type textarea "**********"
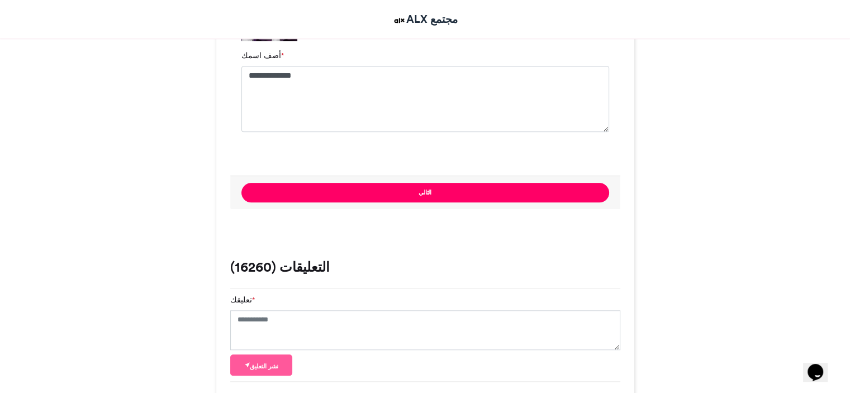
scroll to position [1005, 0]
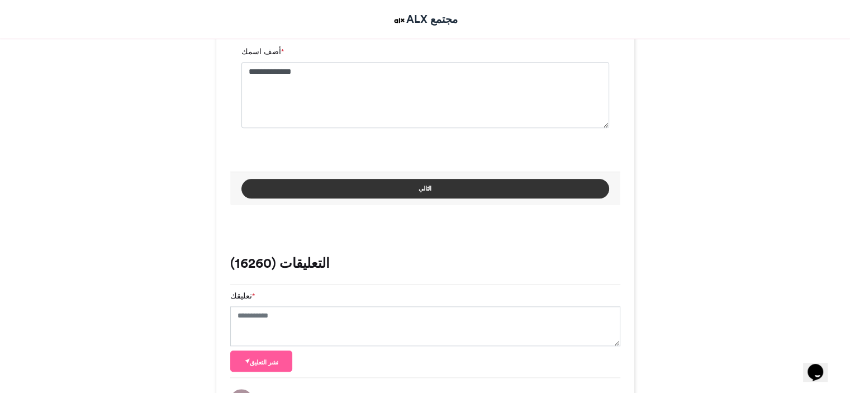
click at [411, 190] on button "التالي" at bounding box center [425, 189] width 368 height 20
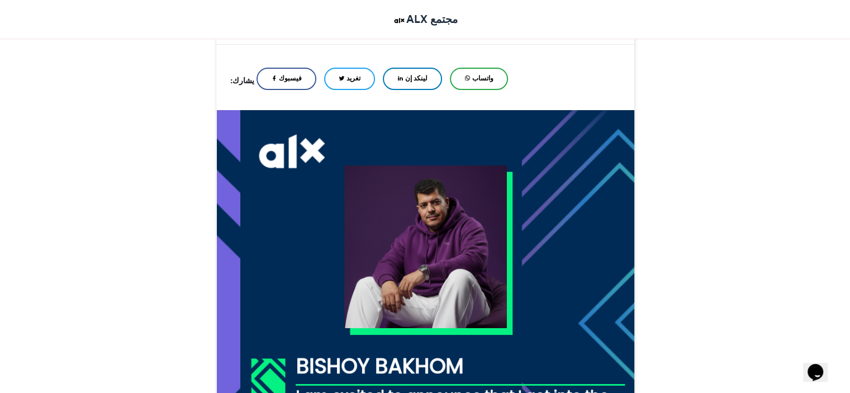
scroll to position [168, 0]
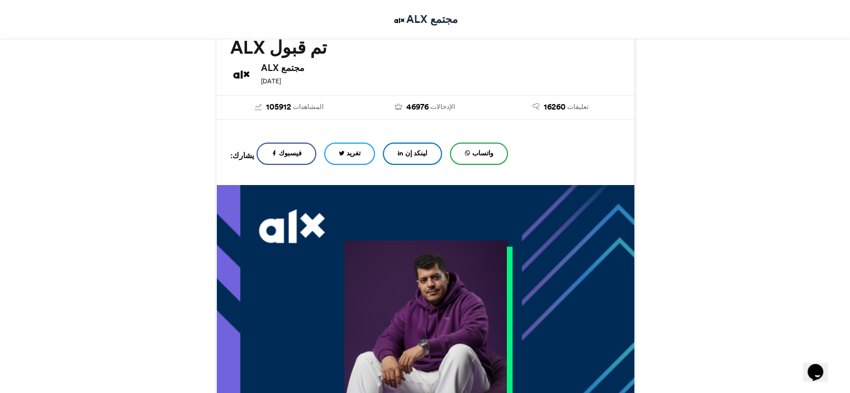
click at [405, 154] on font "لينكد إن" at bounding box center [416, 153] width 22 height 8
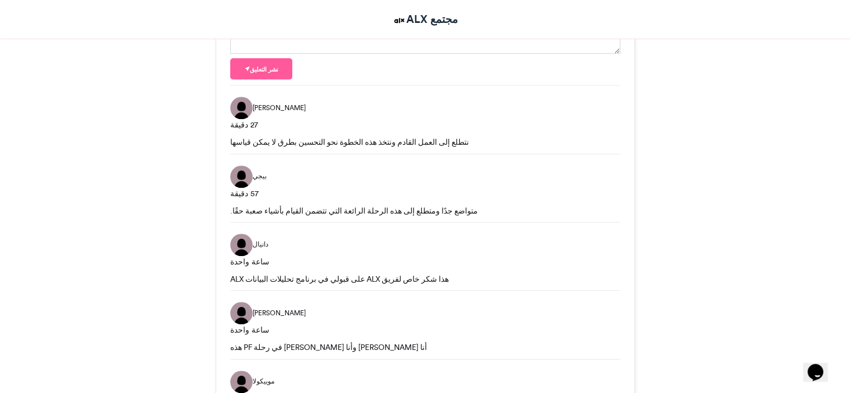
scroll to position [838, 0]
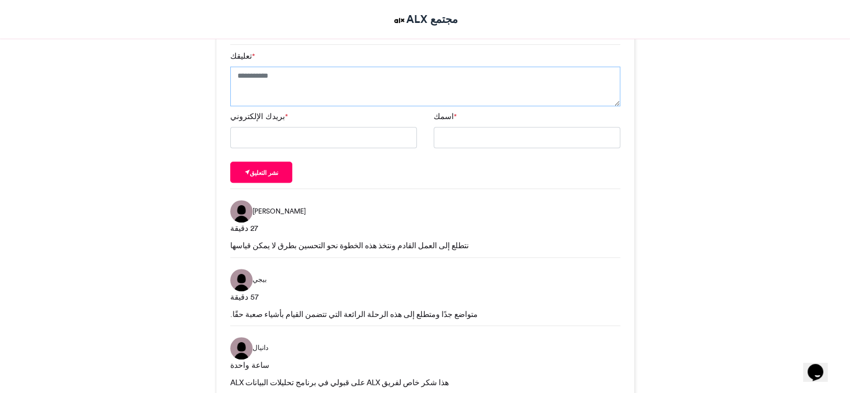
click at [284, 80] on textarea "تعليقك *" at bounding box center [425, 86] width 390 height 40
paste textarea "**********"
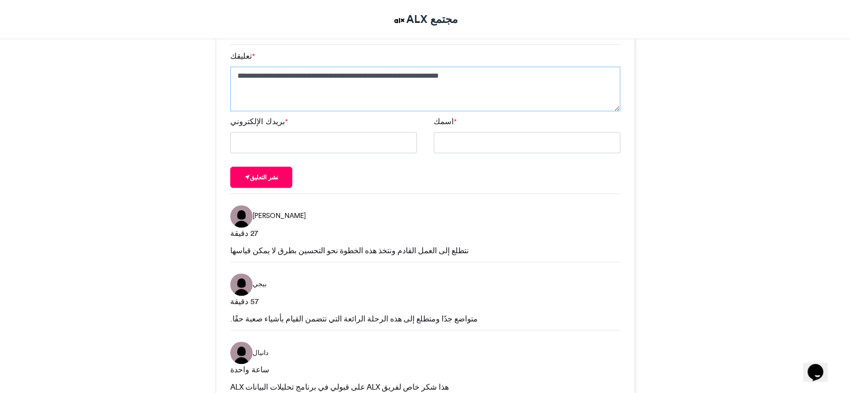
type textarea "**********"
click at [328, 145] on input "بريدك الإلكتروني *" at bounding box center [323, 142] width 187 height 21
type input "**********"
click at [285, 175] on button "نشر التعليق" at bounding box center [261, 176] width 63 height 21
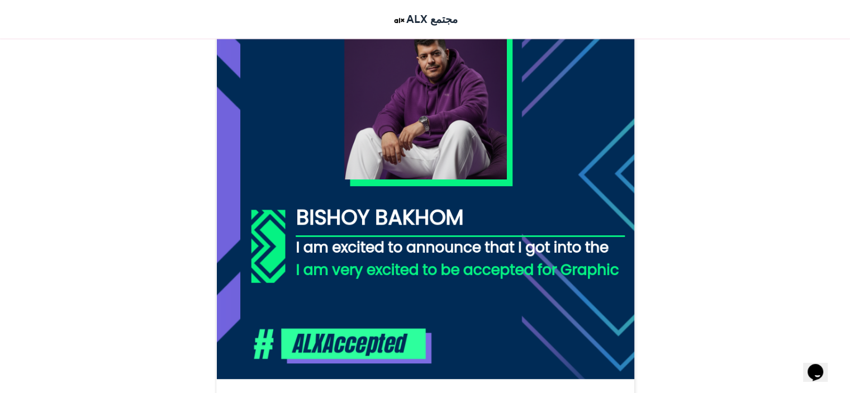
scroll to position [503, 0]
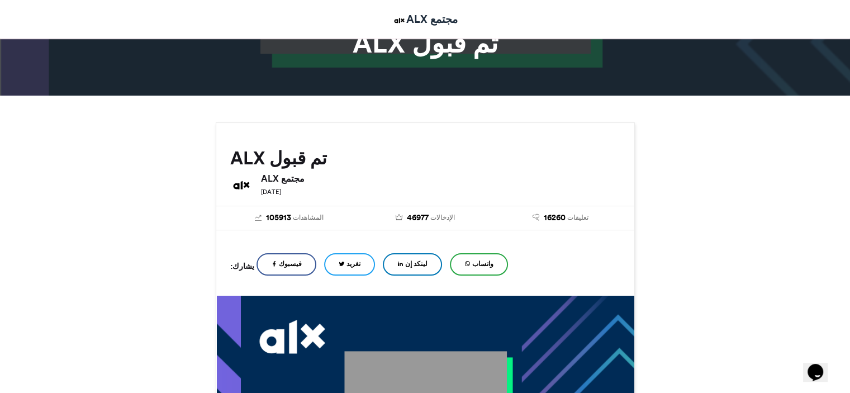
scroll to position [56, 0]
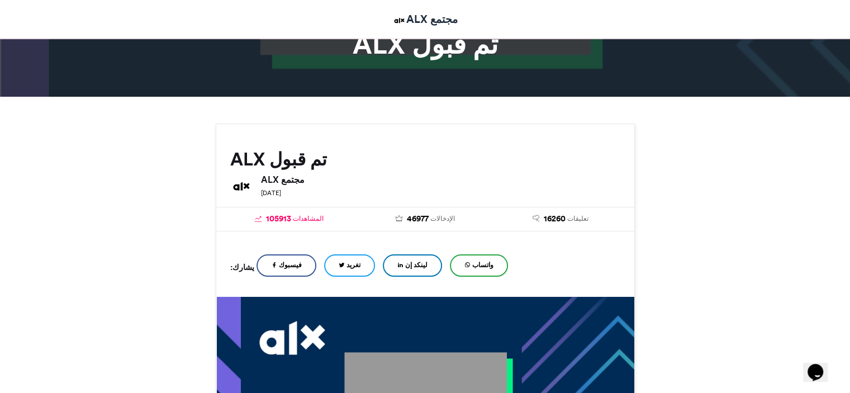
click at [317, 216] on font "المشاهدات" at bounding box center [308, 218] width 31 height 8
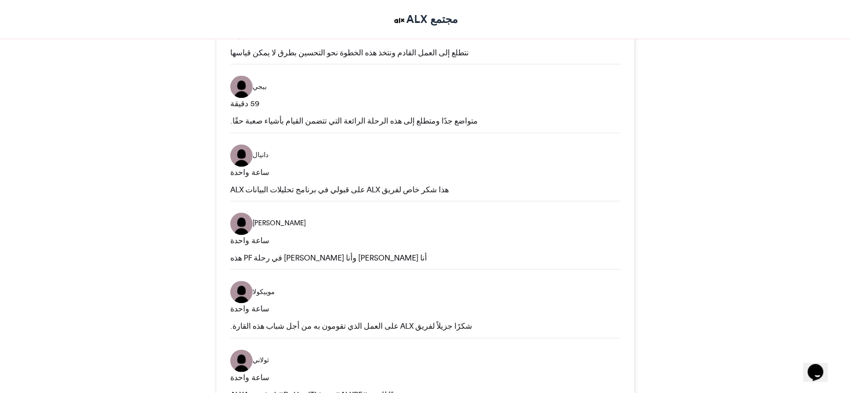
scroll to position [1341, 0]
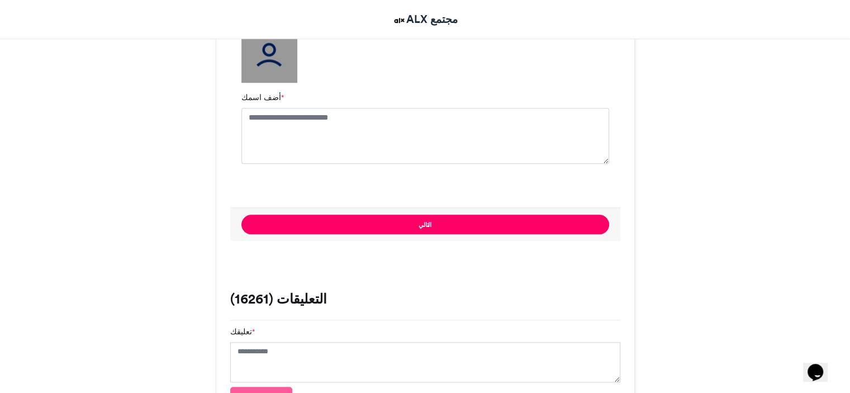
scroll to position [1061, 0]
